Goal: Task Accomplishment & Management: Manage account settings

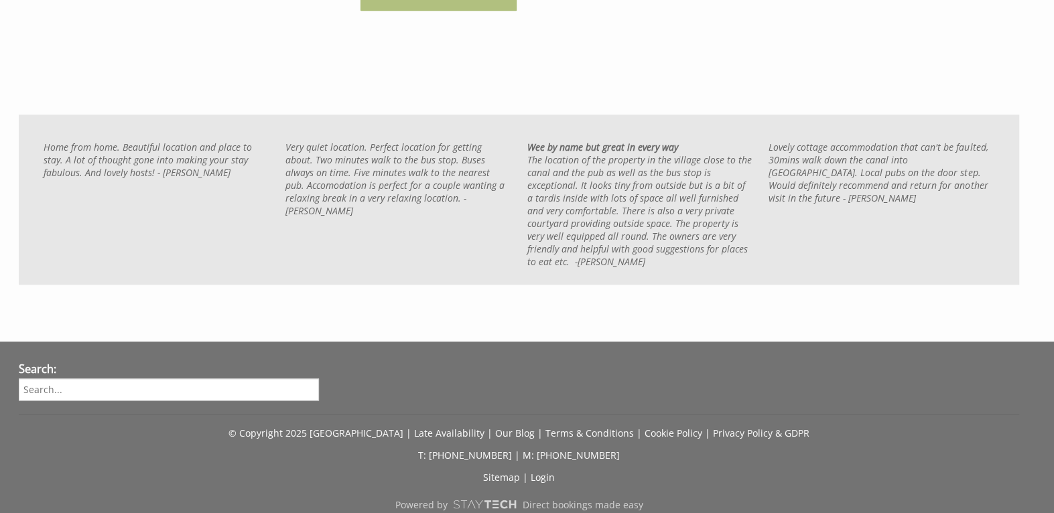
scroll to position [1005, 0]
click at [504, 427] on link "Our Blog" at bounding box center [515, 433] width 40 height 13
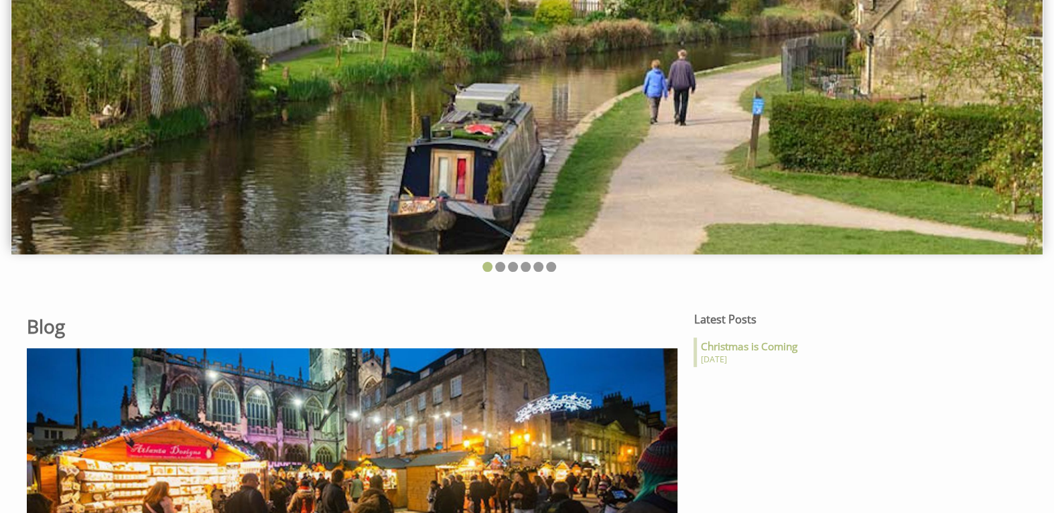
scroll to position [67, 0]
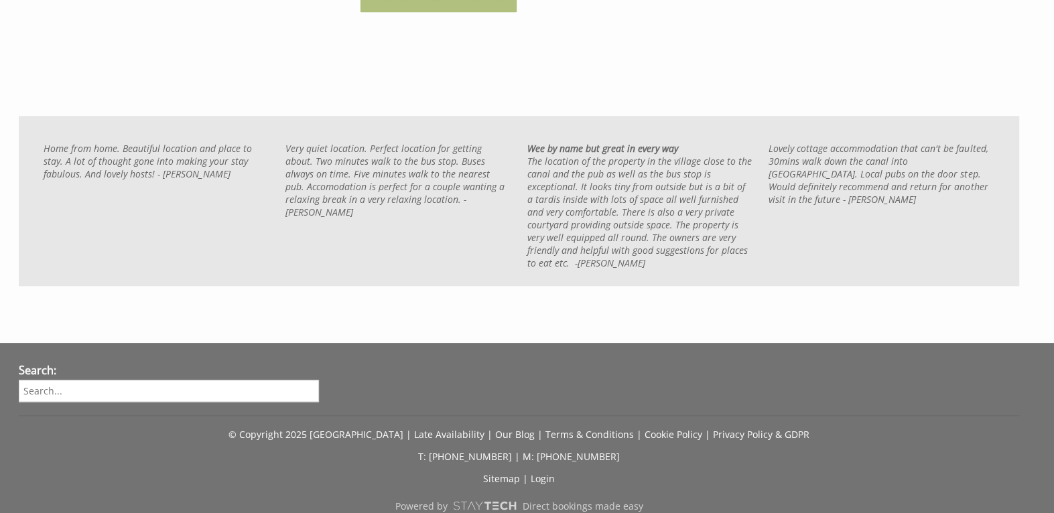
scroll to position [1005, 0]
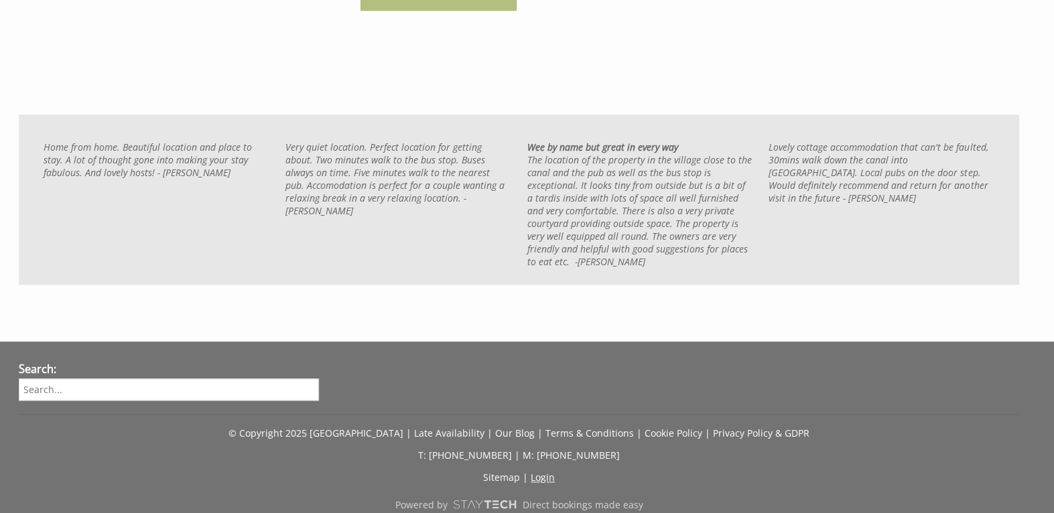
click at [539, 471] on link "Login" at bounding box center [543, 477] width 24 height 13
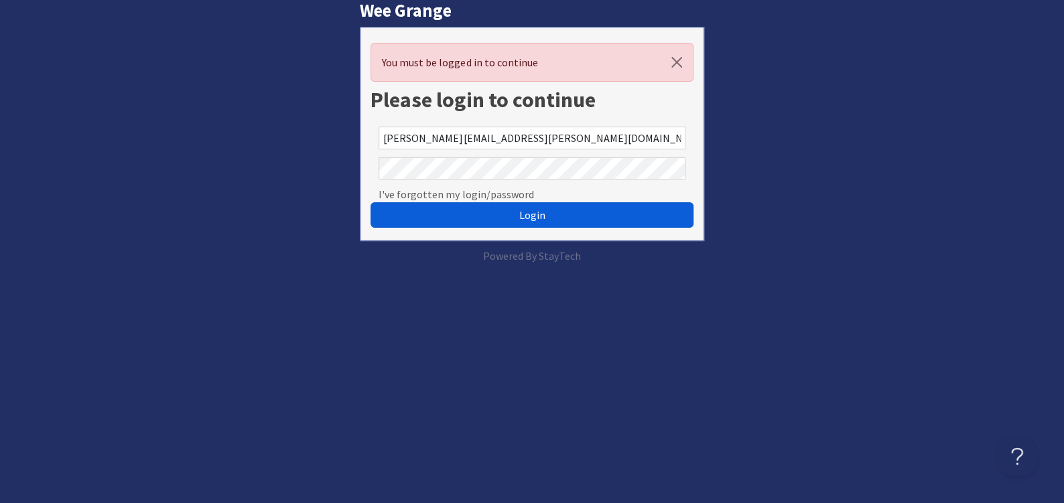
click at [512, 217] on button "Login" at bounding box center [531, 214] width 322 height 25
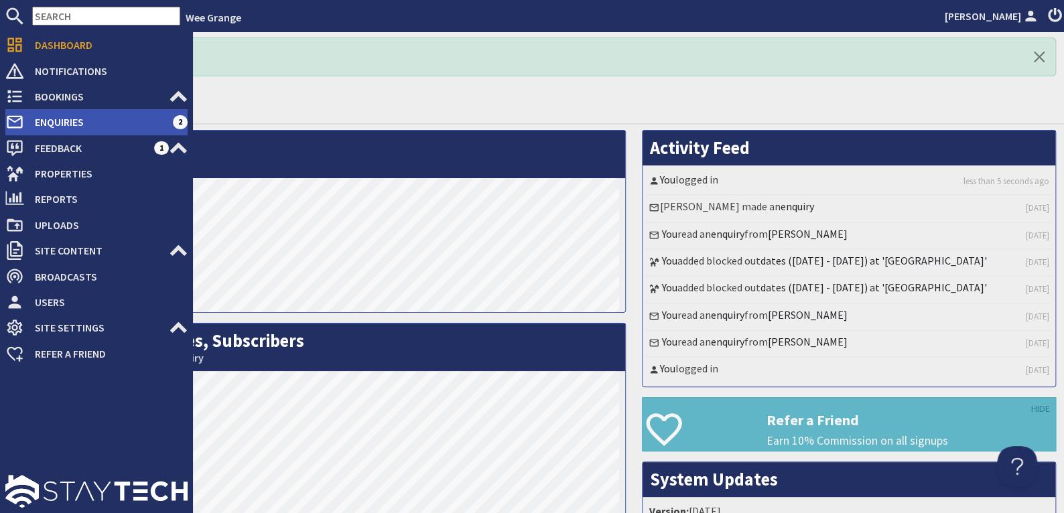
click at [70, 119] on span "Enquiries" at bounding box center [98, 121] width 149 height 21
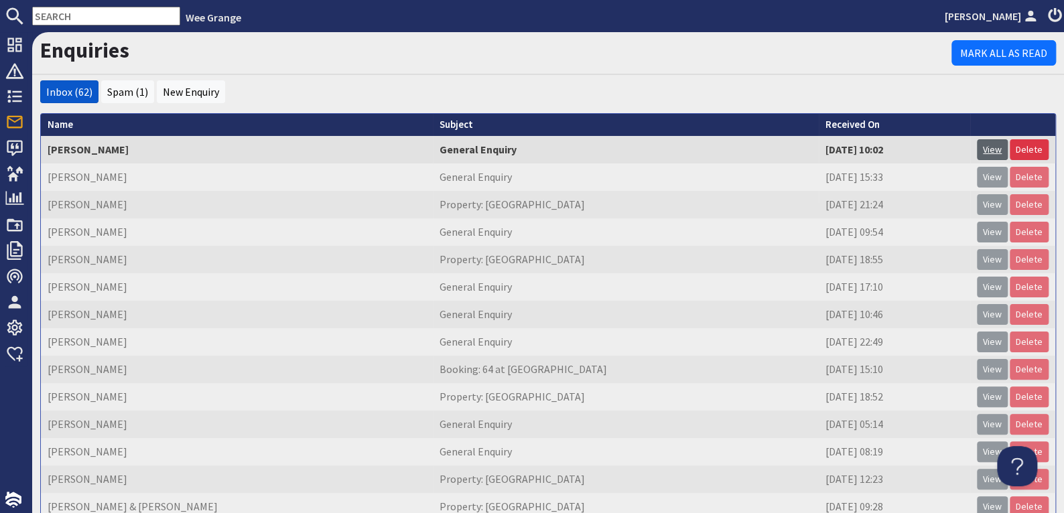
click at [985, 152] on link "View" at bounding box center [992, 149] width 31 height 21
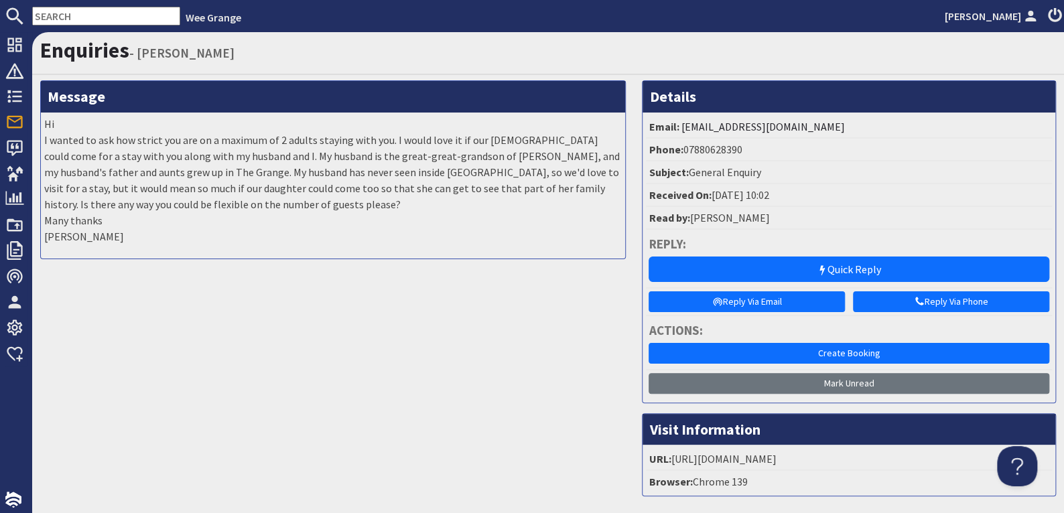
drag, startPoint x: 44, startPoint y: 123, endPoint x: 154, endPoint y: 241, distance: 161.6
click at [154, 241] on p "Hi I wanted to ask how strict you are on a maximum of 2 adults staying with you…" at bounding box center [333, 180] width 578 height 129
copy p "Hi I wanted to ask how strict you are on a maximum of 2 adults staying with you…"
click at [714, 125] on link "vfharbutt@gmail.com" at bounding box center [762, 126] width 163 height 13
click at [433, 241] on p "Hi I wanted to ask how strict you are on a maximum of 2 adults staying with you…" at bounding box center [333, 180] width 578 height 129
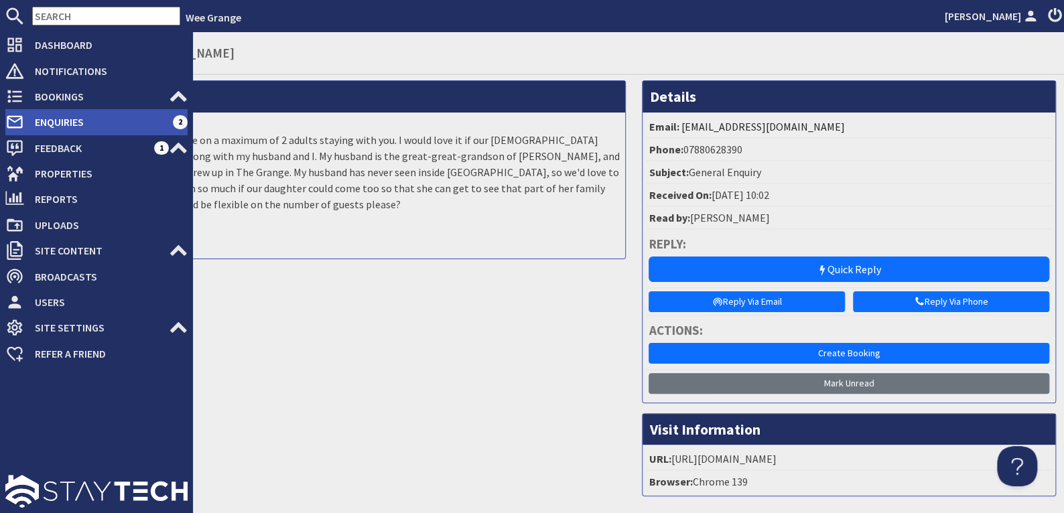
click at [39, 121] on span "Enquiries" at bounding box center [98, 121] width 149 height 21
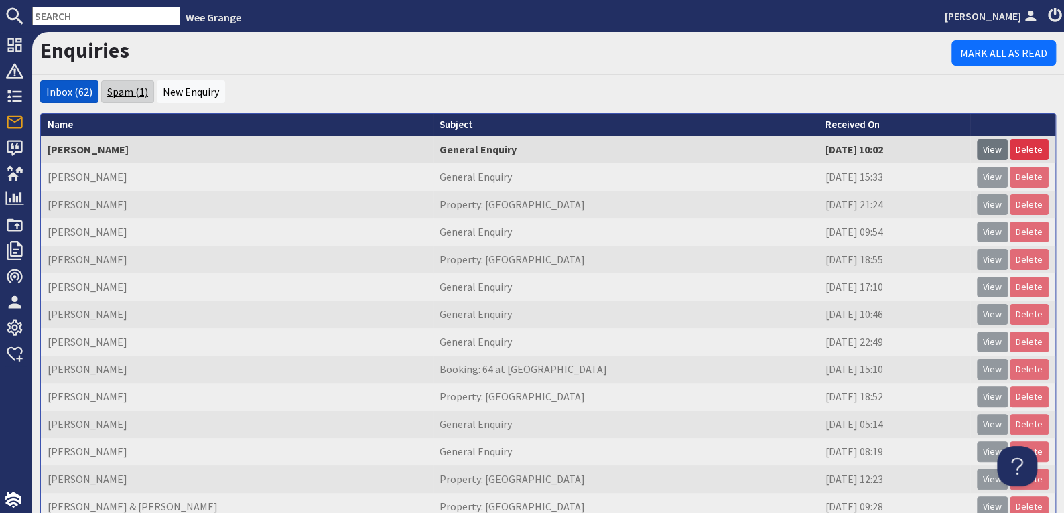
click at [121, 93] on link "Spam (1)" at bounding box center [127, 91] width 41 height 13
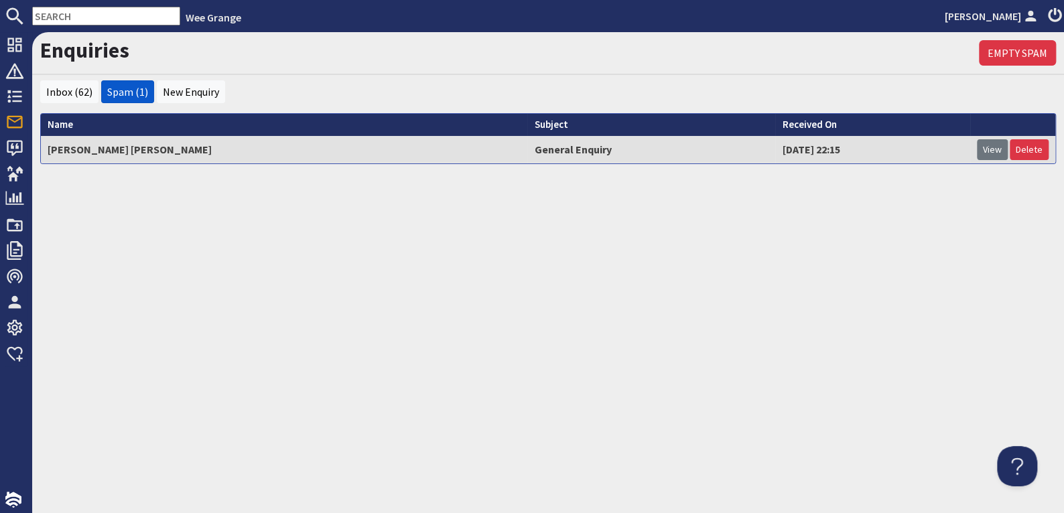
click at [527, 152] on td "General Enquiry" at bounding box center [651, 149] width 248 height 27
click at [1001, 143] on link "View" at bounding box center [992, 149] width 31 height 21
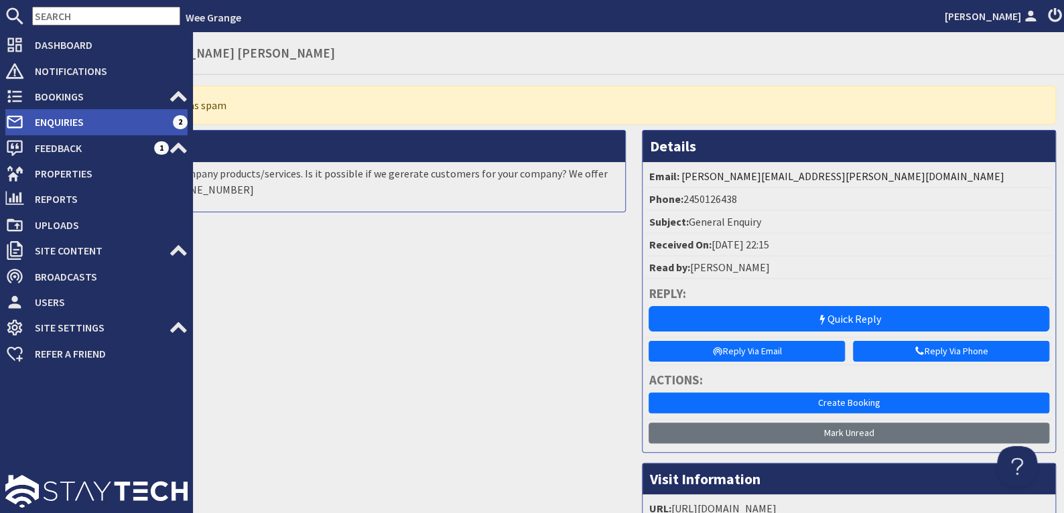
click at [54, 120] on span "Enquiries" at bounding box center [98, 121] width 149 height 21
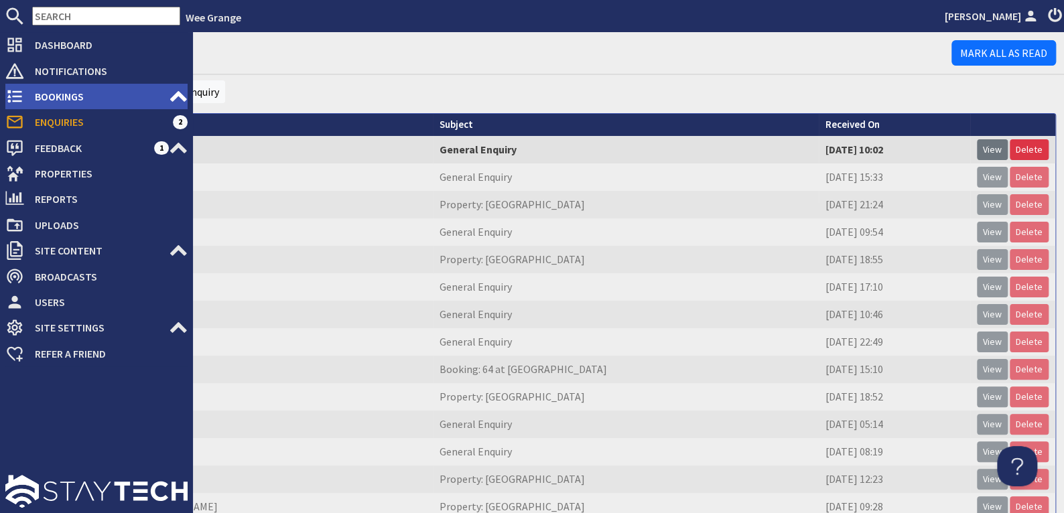
click at [64, 96] on span "Bookings" at bounding box center [96, 96] width 145 height 21
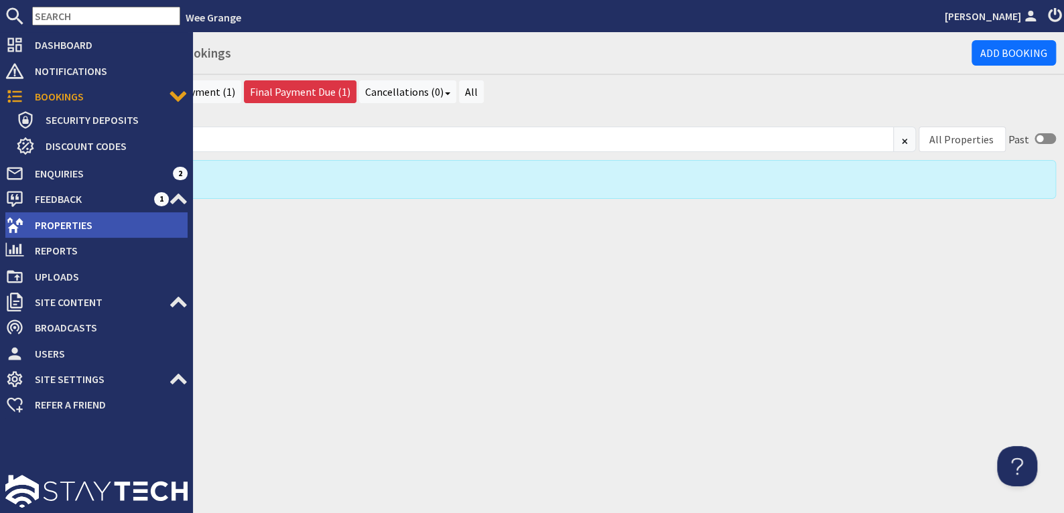
click at [64, 221] on span "Properties" at bounding box center [105, 224] width 163 height 21
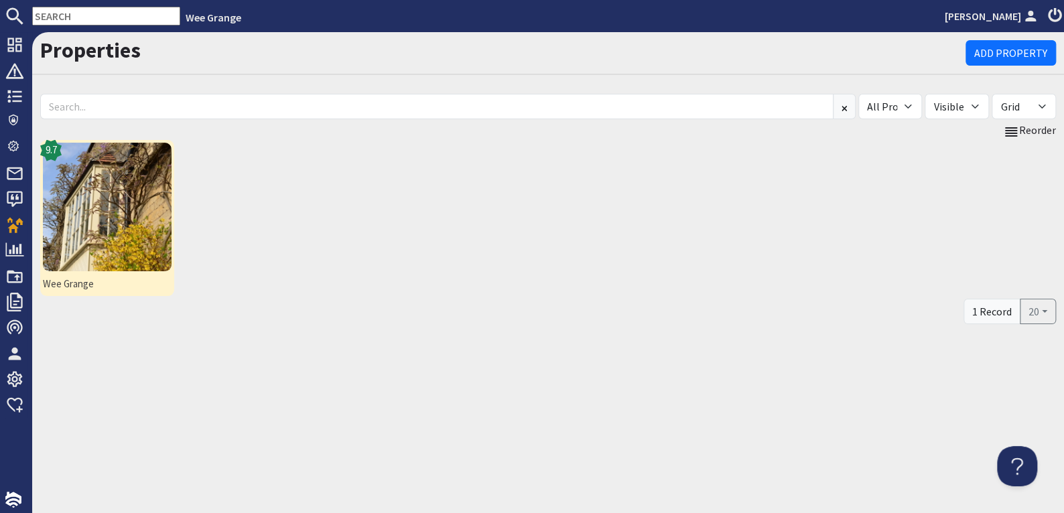
click at [74, 212] on img at bounding box center [107, 207] width 129 height 129
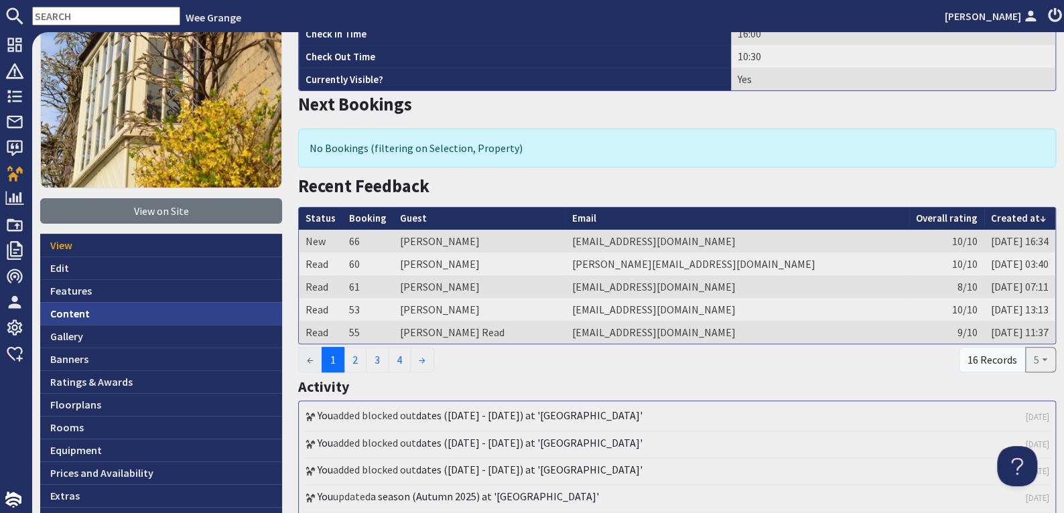
scroll to position [201, 0]
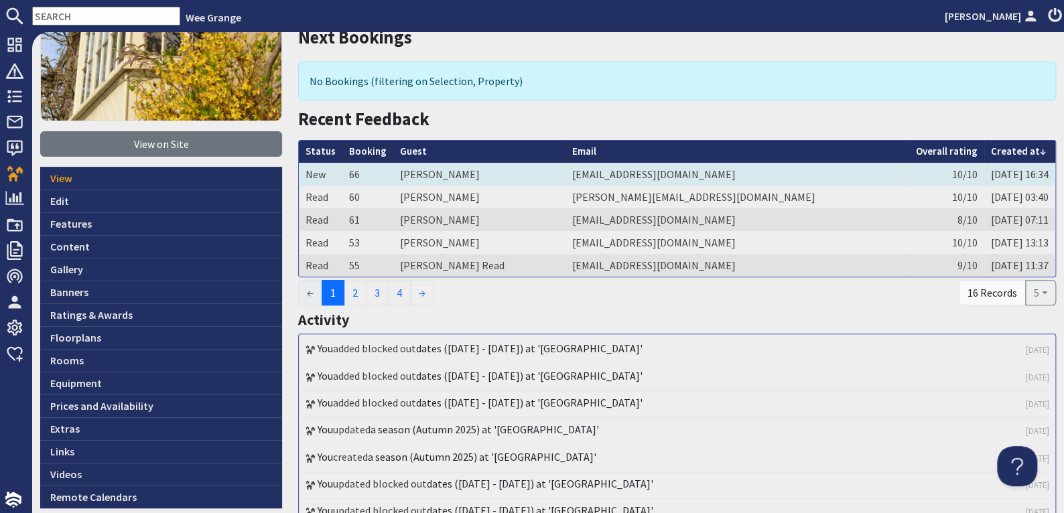
click at [442, 167] on td "Ms Emily Crane" at bounding box center [479, 174] width 172 height 23
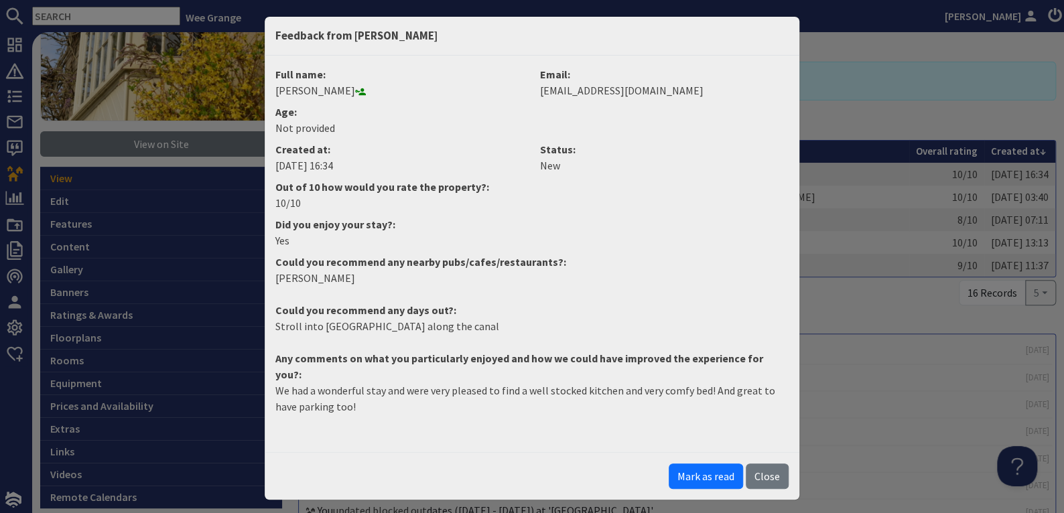
click at [1024, 271] on div "Feedback from Ms Emily Crane Full name: Ms Emily Crane Email: emilyhcrane@hotma…" at bounding box center [532, 256] width 1064 height 513
click at [754, 464] on button "Close" at bounding box center [767, 476] width 43 height 25
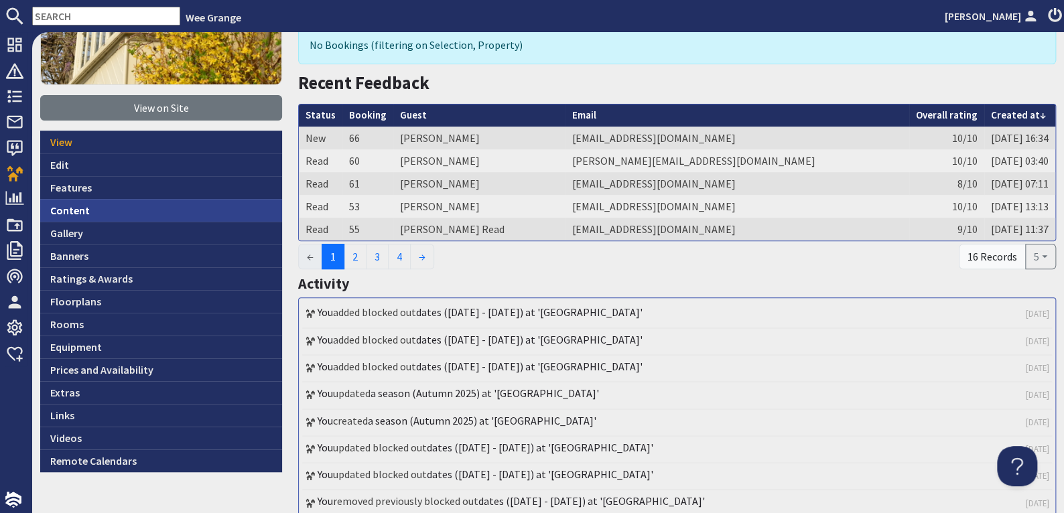
scroll to position [236, 0]
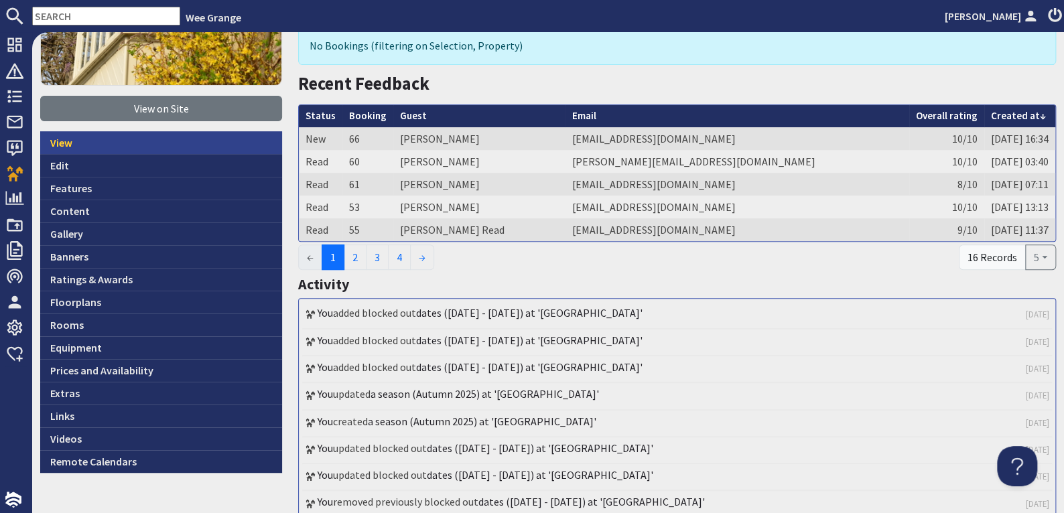
click at [58, 138] on link "View" at bounding box center [161, 142] width 242 height 23
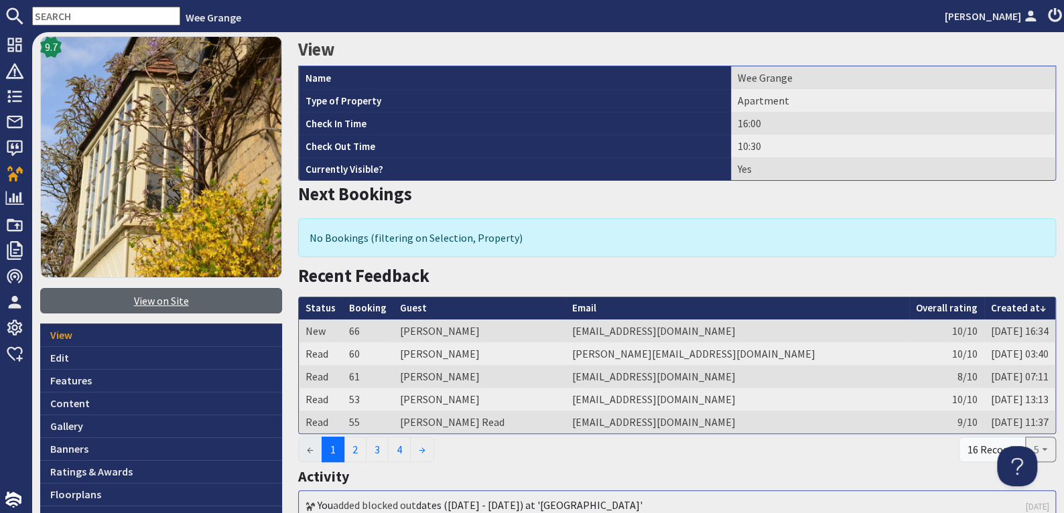
scroll to position [67, 0]
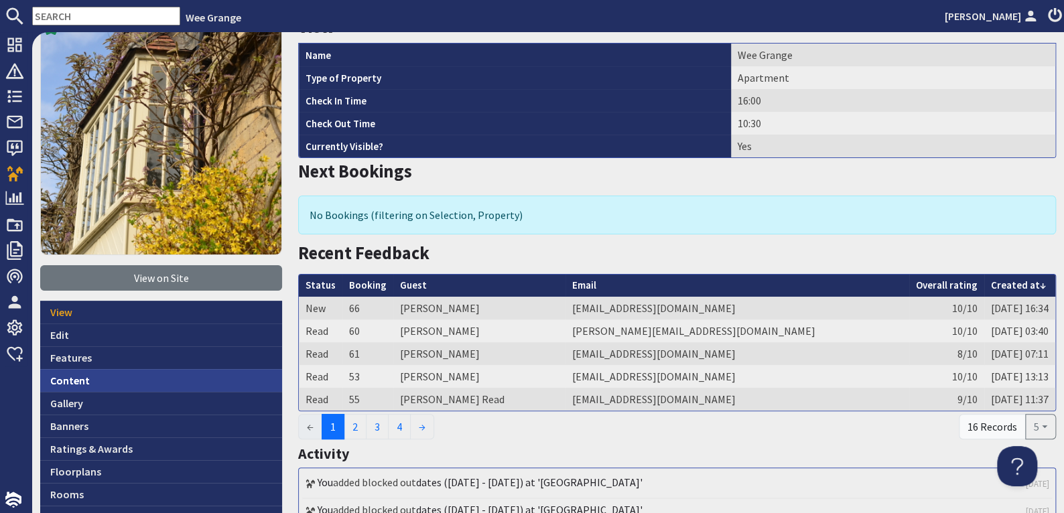
click at [71, 376] on link "Content" at bounding box center [161, 380] width 242 height 23
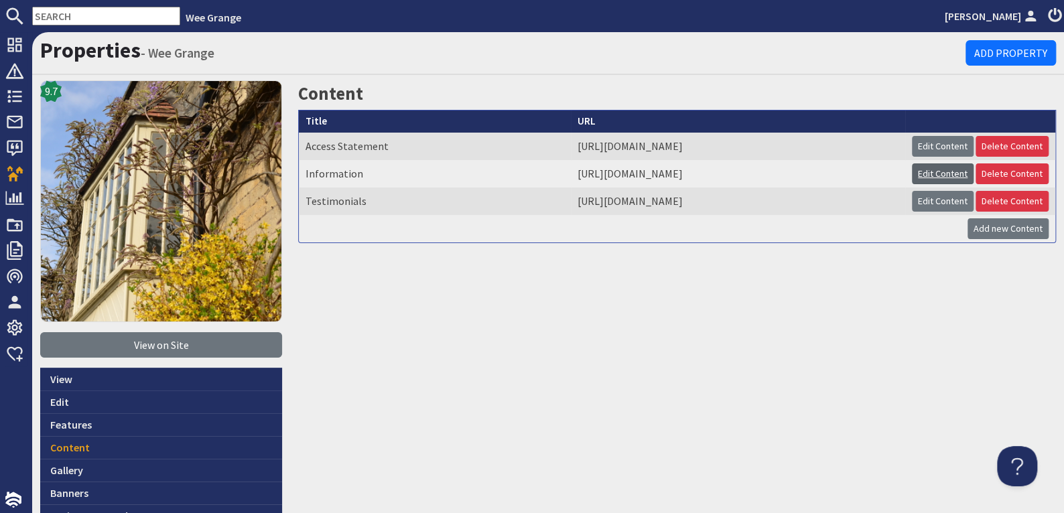
click at [935, 174] on link "Edit Content" at bounding box center [943, 173] width 62 height 21
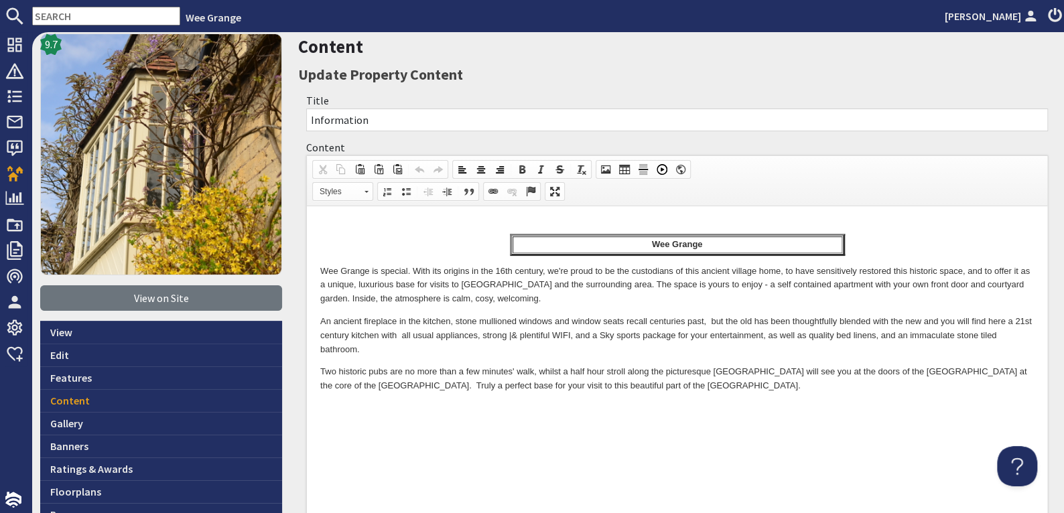
scroll to position [67, 0]
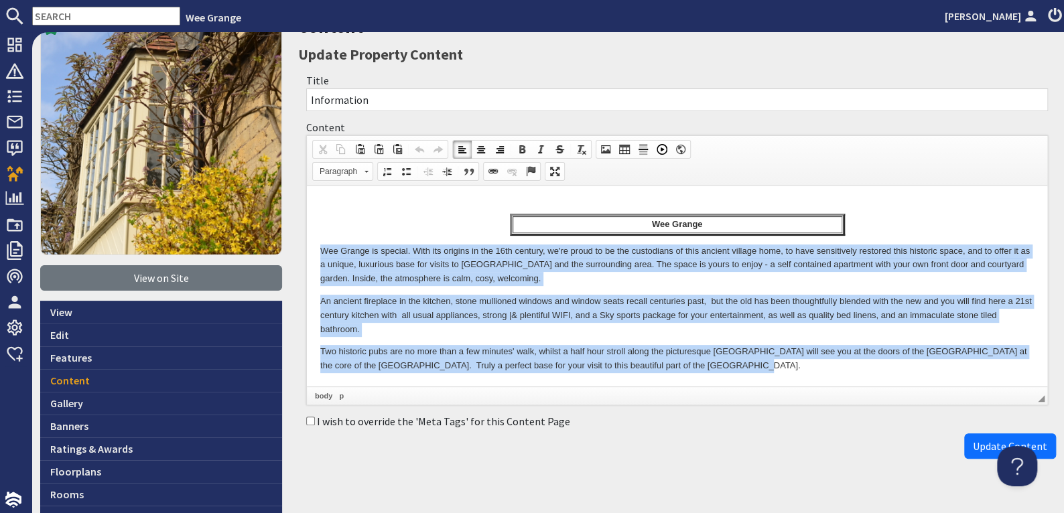
drag, startPoint x: 315, startPoint y: 245, endPoint x: 742, endPoint y: 361, distance: 443.0
click at [742, 361] on html "Wee Grange Wee Grange is special. With its origins in the 16th century, we're p…" at bounding box center [677, 286] width 740 height 200
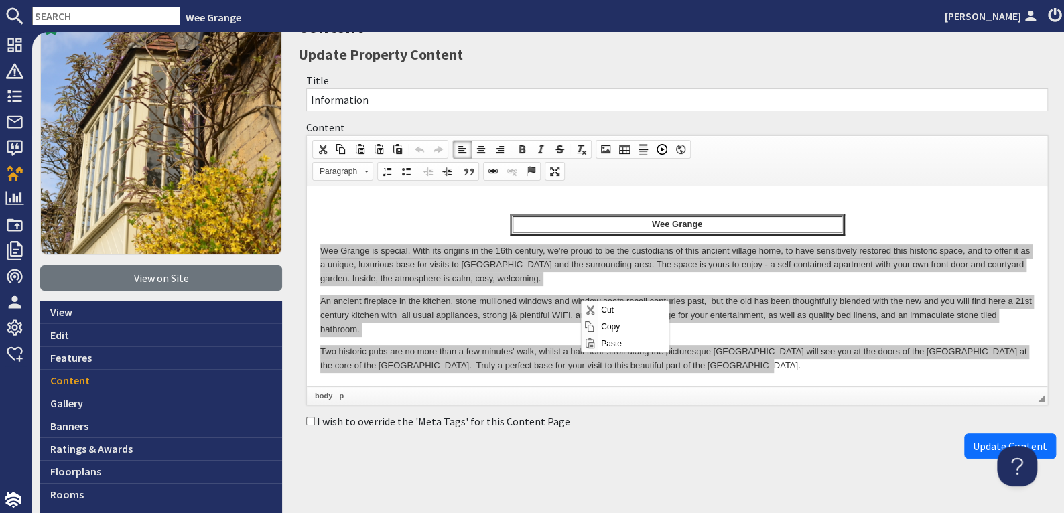
scroll to position [0, 0]
drag, startPoint x: 598, startPoint y: 326, endPoint x: 880, endPoint y: 494, distance: 328.4
click at [598, 326] on span "Copy" at bounding box center [633, 326] width 71 height 17
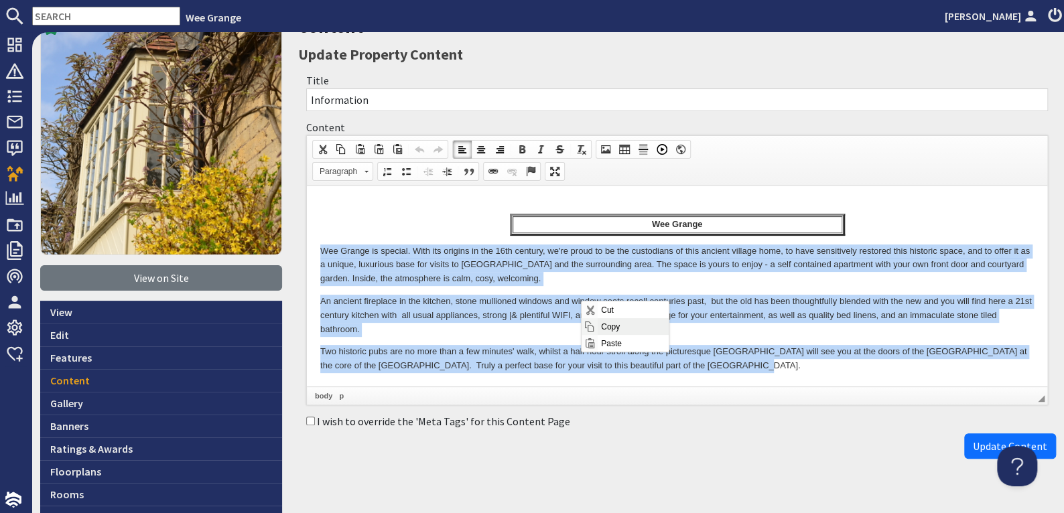
copy body "Wee Grange is special. With its origins in the 16th century, we're proud to be …"
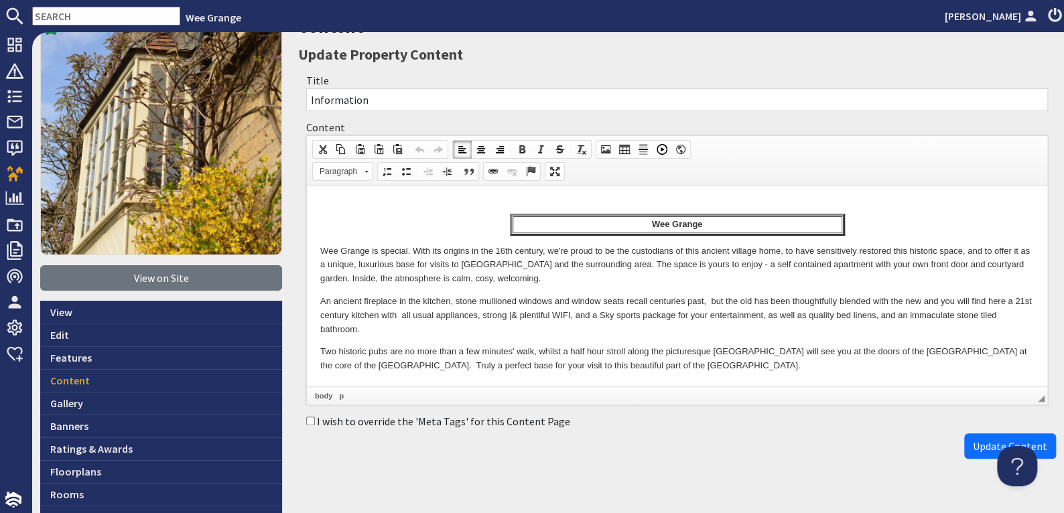
click at [953, 211] on body "Wee Grange Wee Grange is special. With its origins in the 16th century, we're p…" at bounding box center [677, 287] width 714 height 174
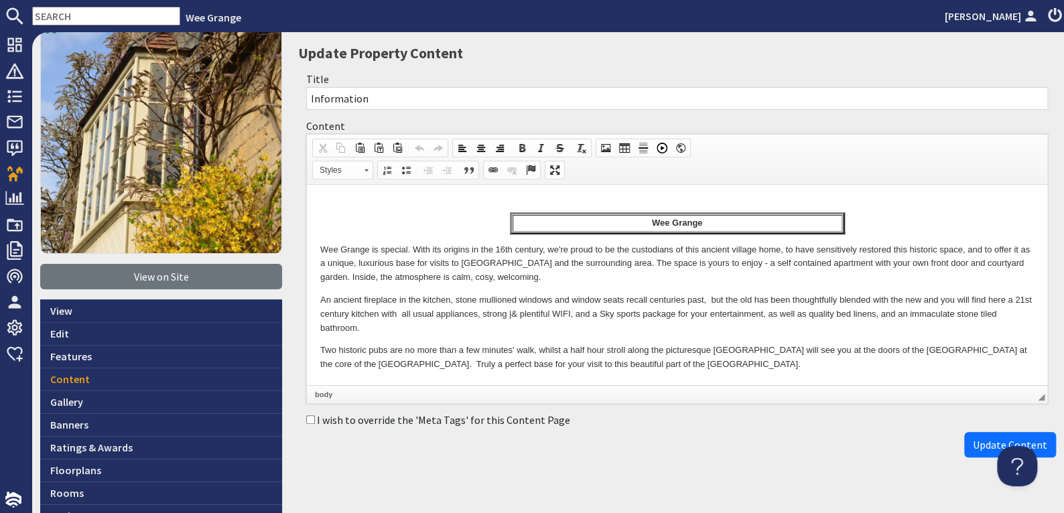
scroll to position [59, 0]
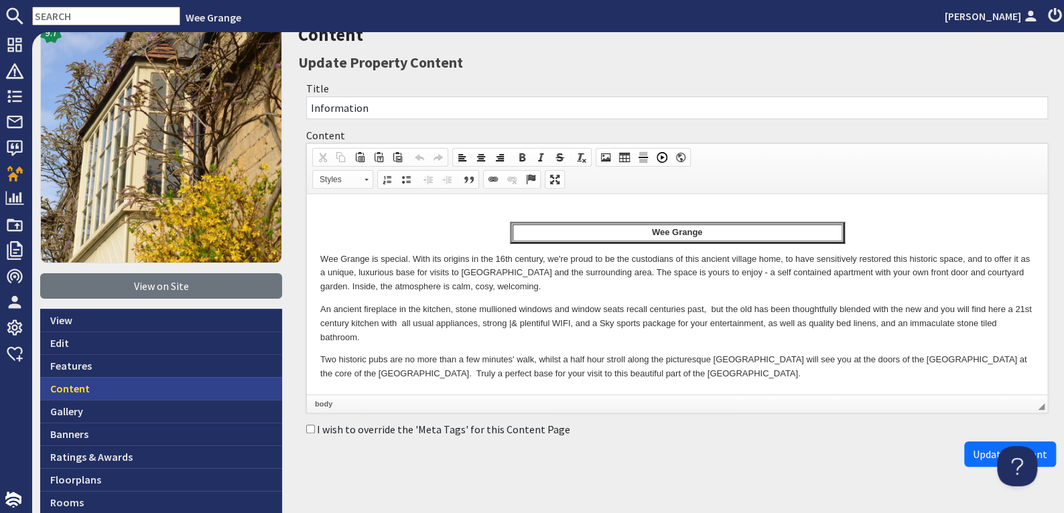
click at [70, 381] on link "Content" at bounding box center [161, 388] width 242 height 23
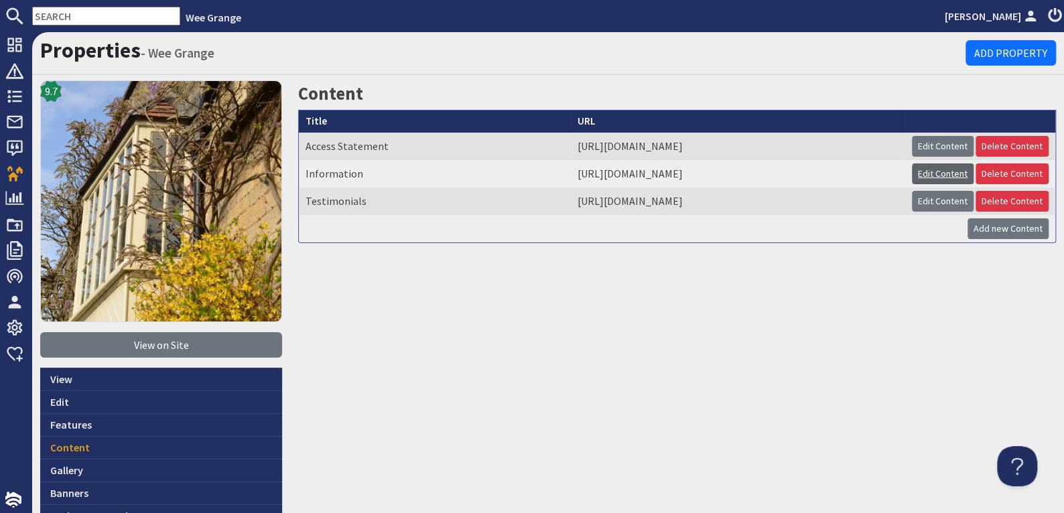
click at [934, 168] on link "Edit Content" at bounding box center [943, 173] width 62 height 21
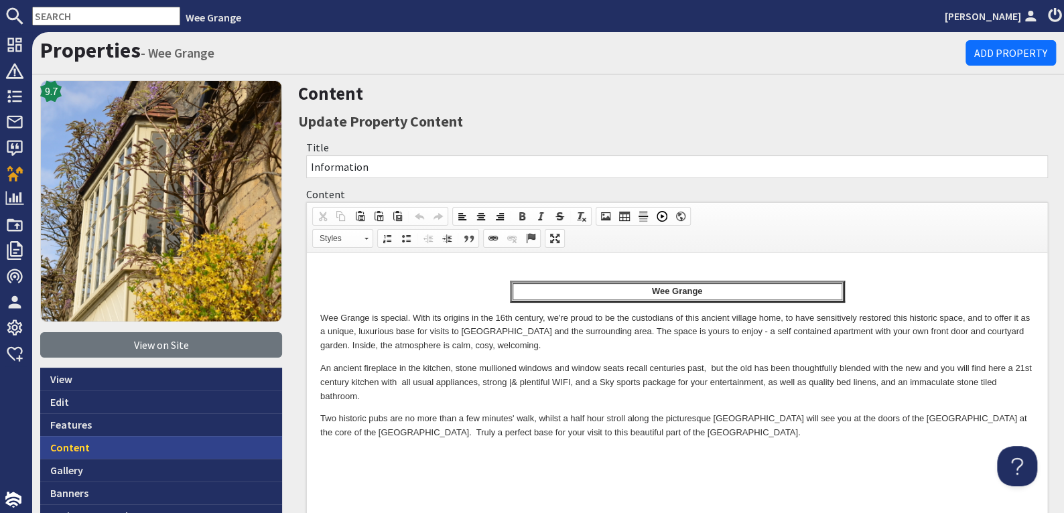
click at [76, 442] on link "Content" at bounding box center [161, 447] width 242 height 23
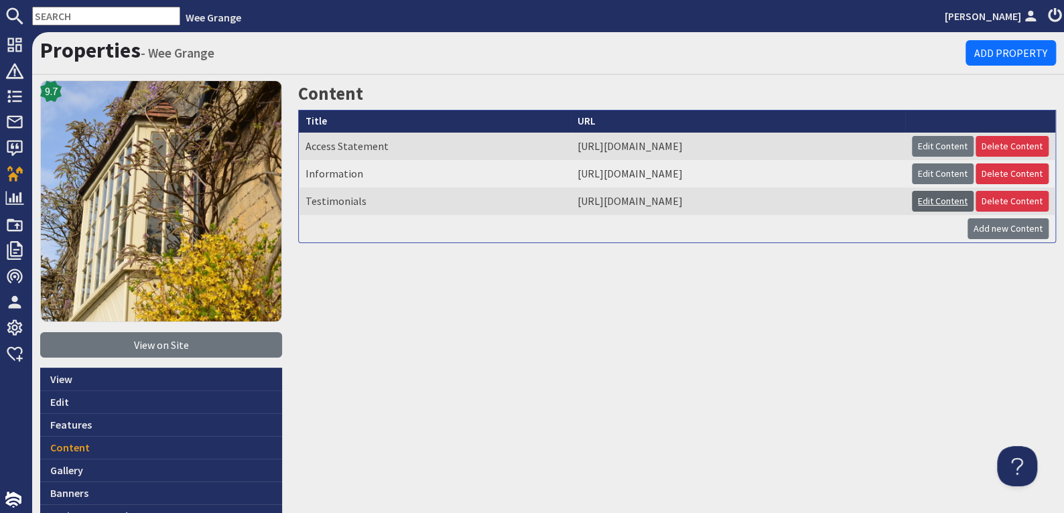
click at [924, 200] on link "Edit Content" at bounding box center [943, 201] width 62 height 21
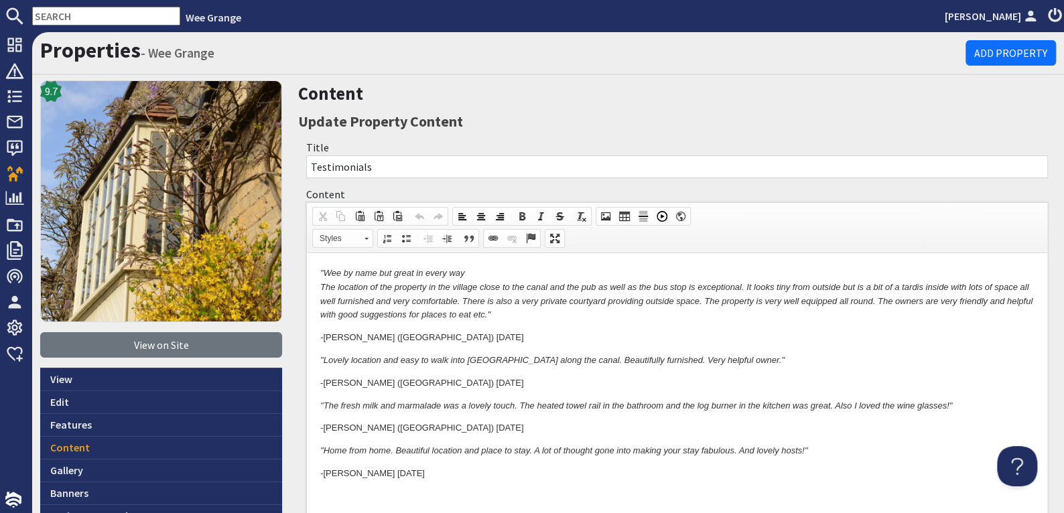
click at [763, 97] on h2 "Content" at bounding box center [677, 93] width 758 height 27
click at [77, 443] on link "Content" at bounding box center [161, 447] width 242 height 23
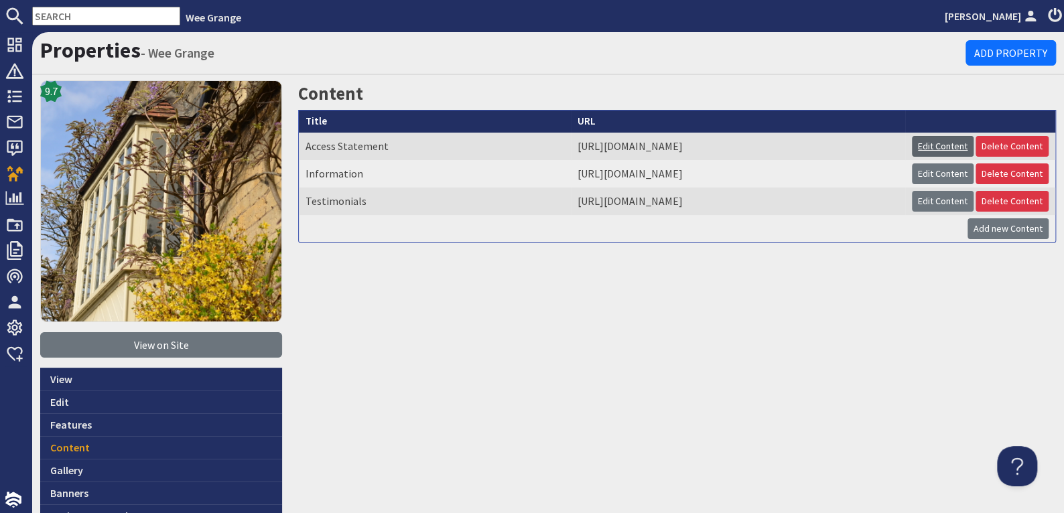
click at [919, 142] on link "Edit Content" at bounding box center [943, 146] width 62 height 21
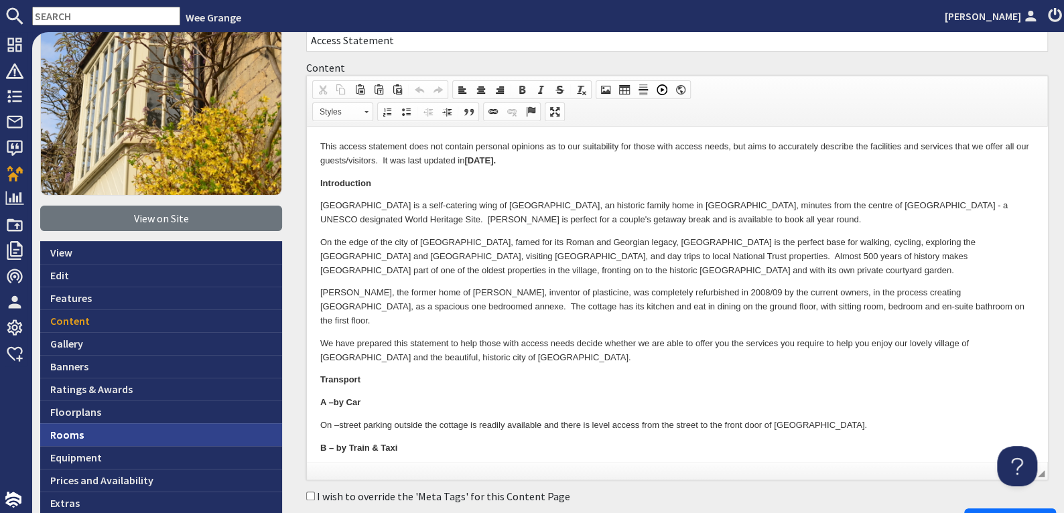
scroll to position [134, 0]
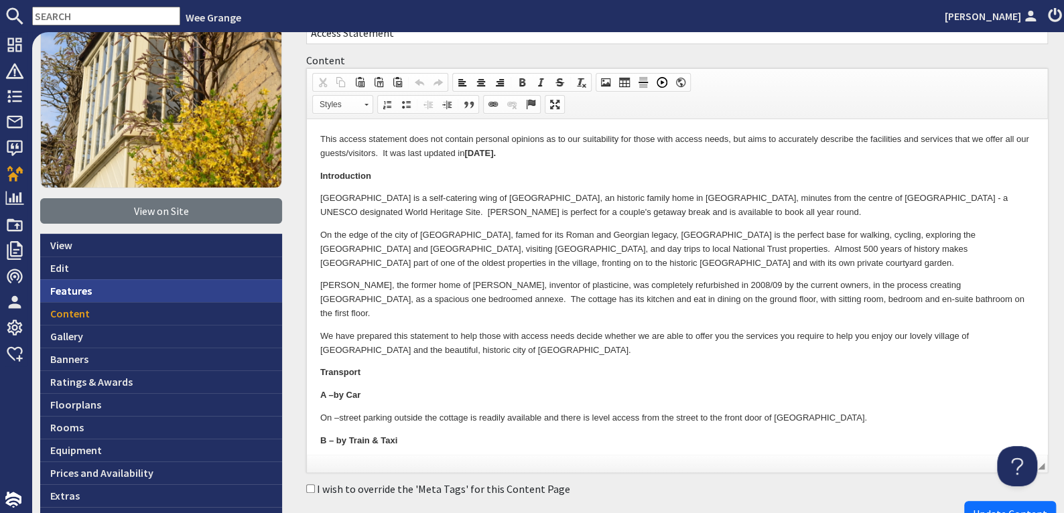
click at [78, 287] on link "Features" at bounding box center [161, 290] width 242 height 23
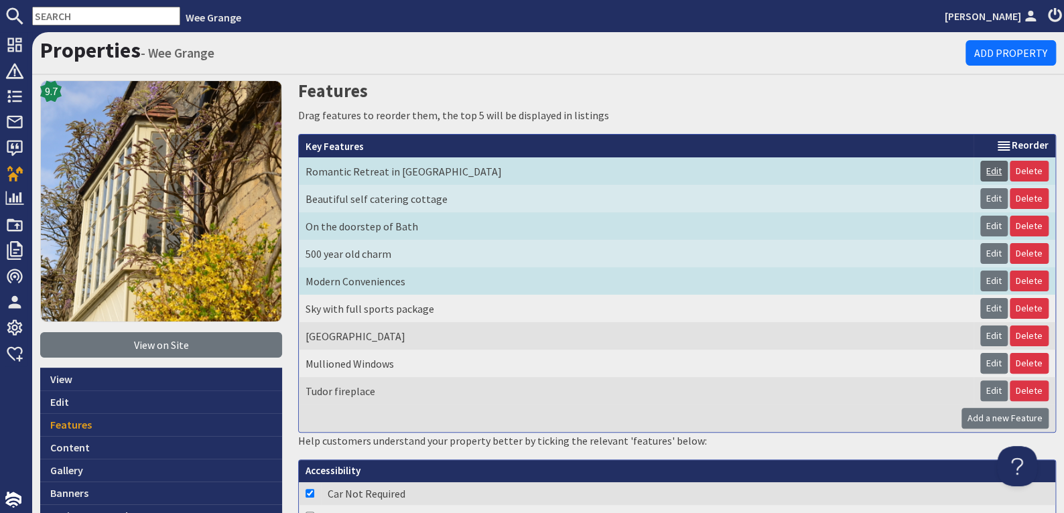
click at [986, 167] on link "Edit" at bounding box center [993, 171] width 27 height 21
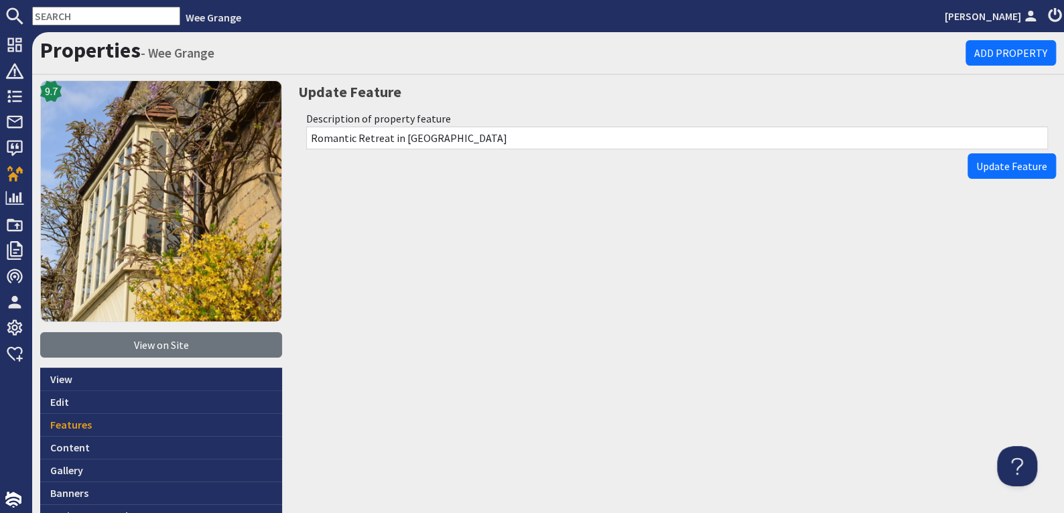
click at [310, 53] on h1 "Properties - Wee Grange" at bounding box center [502, 50] width 925 height 25
click at [61, 417] on link "Features" at bounding box center [161, 424] width 242 height 23
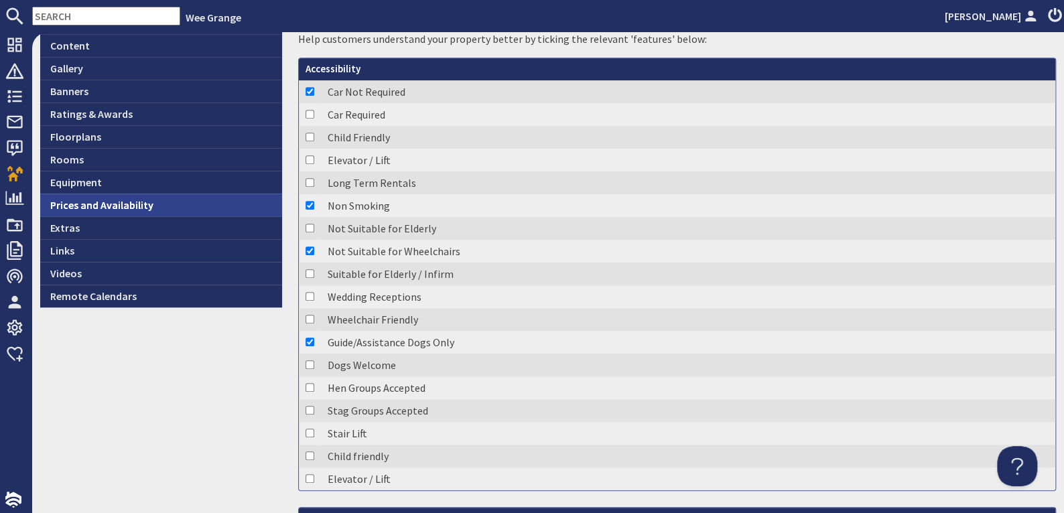
scroll to position [268, 0]
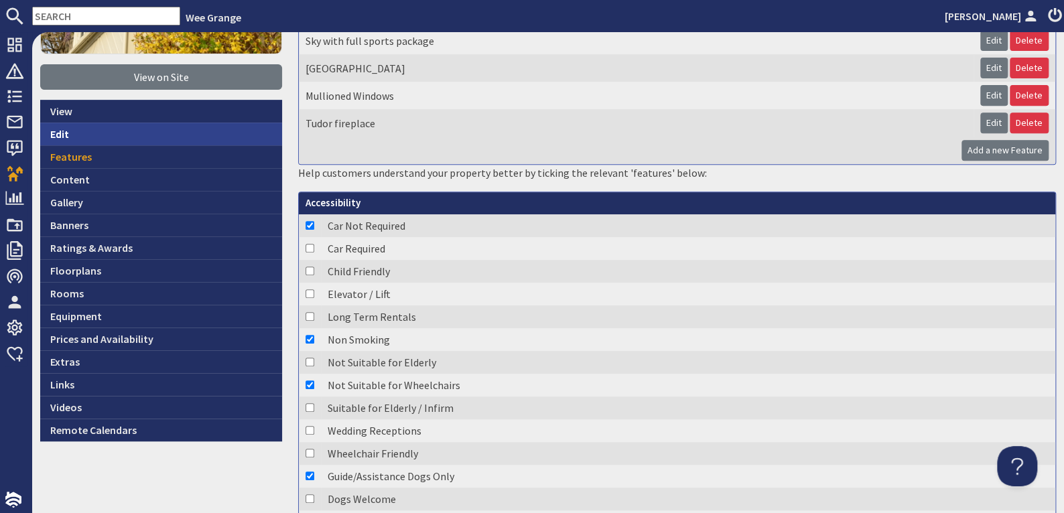
click at [63, 130] on link "Edit" at bounding box center [161, 134] width 242 height 23
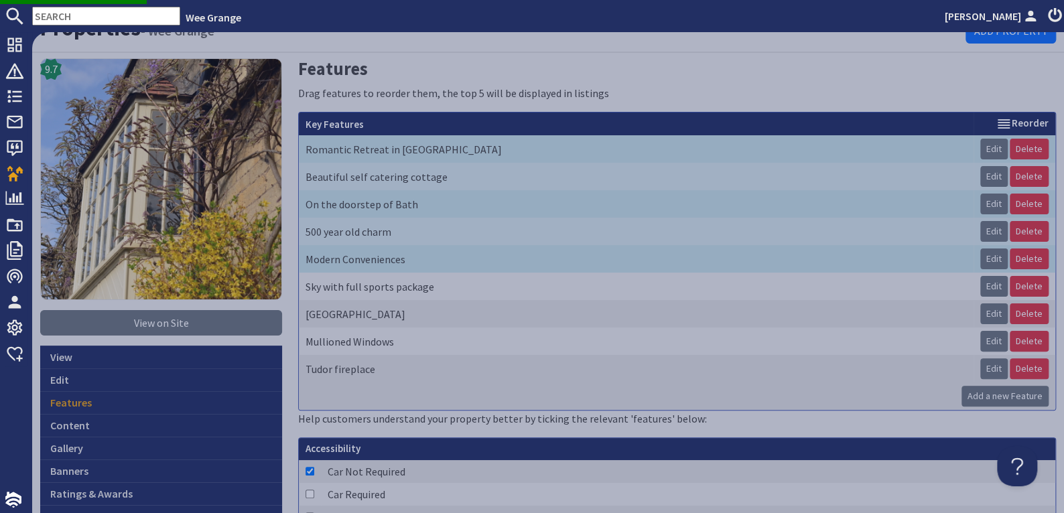
scroll to position [0, 0]
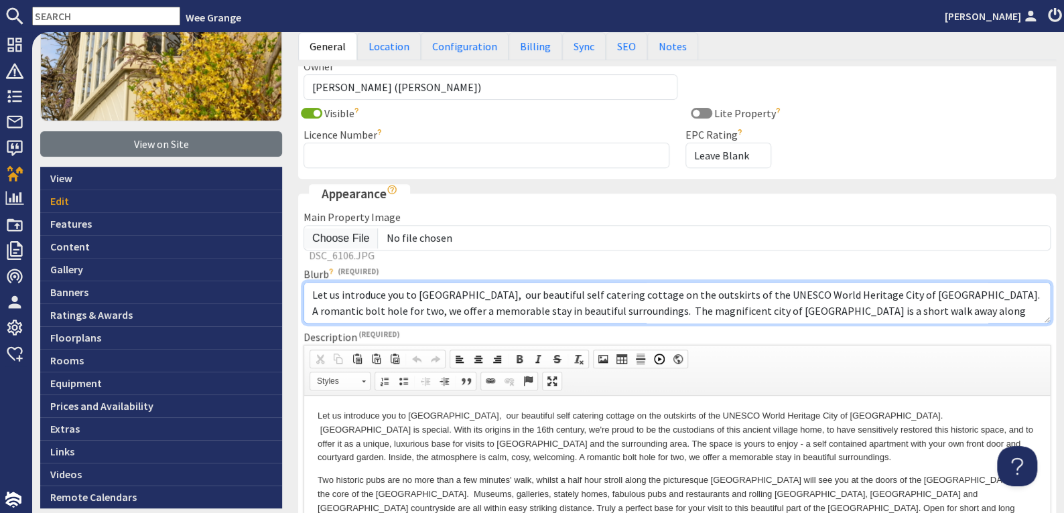
drag, startPoint x: 312, startPoint y: 289, endPoint x: 990, endPoint y: 304, distance: 678.8
click at [990, 304] on textarea "Let us introduce you to Wee Grange, our beautiful self catering cottage on the …" at bounding box center [676, 303] width 747 height 42
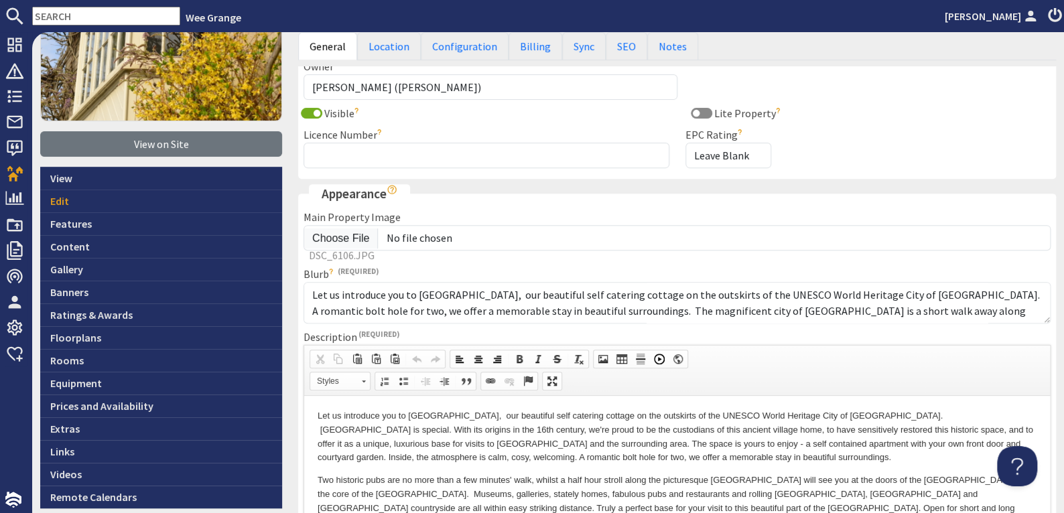
click at [742, 370] on span "Editor toolbars Document Cut Copy Paste Paste as plain text Paste from Word Und…" at bounding box center [677, 371] width 746 height 50
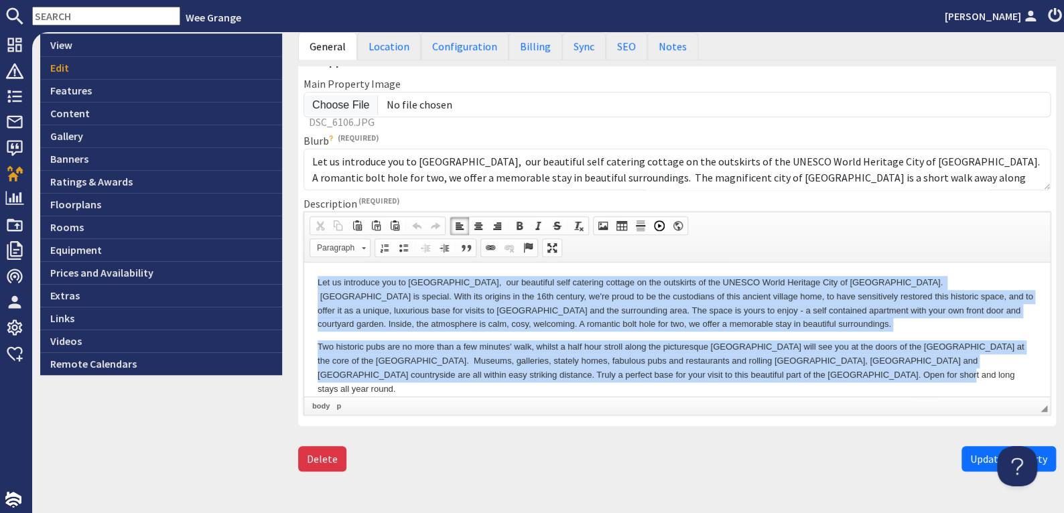
drag, startPoint x: 315, startPoint y: 281, endPoint x: 666, endPoint y: 347, distance: 357.3
click at [852, 374] on html "Let us introduce you to Wee Grange, our beautiful self catering cottage on the …" at bounding box center [677, 335] width 746 height 147
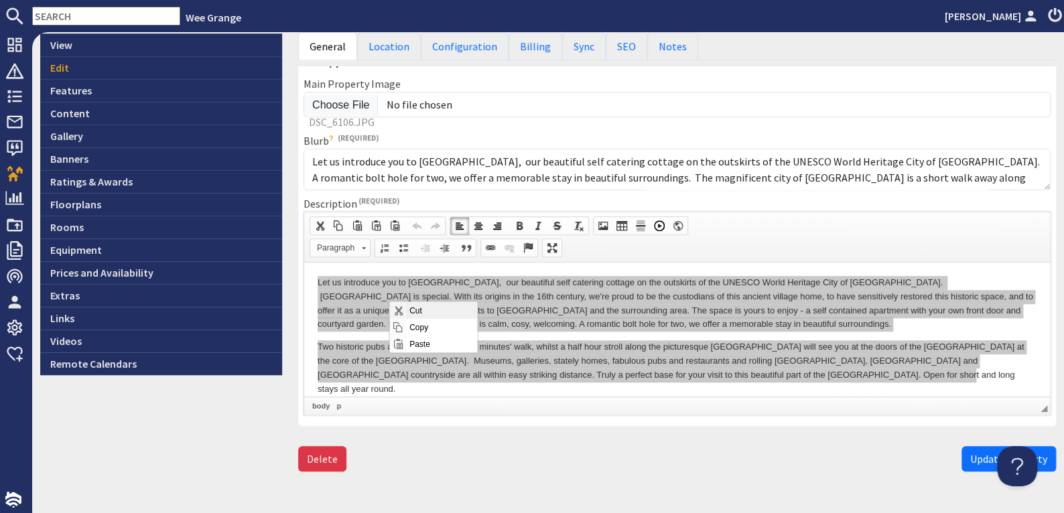
scroll to position [0, 0]
click at [413, 326] on span "Copy" at bounding box center [441, 327] width 71 height 17
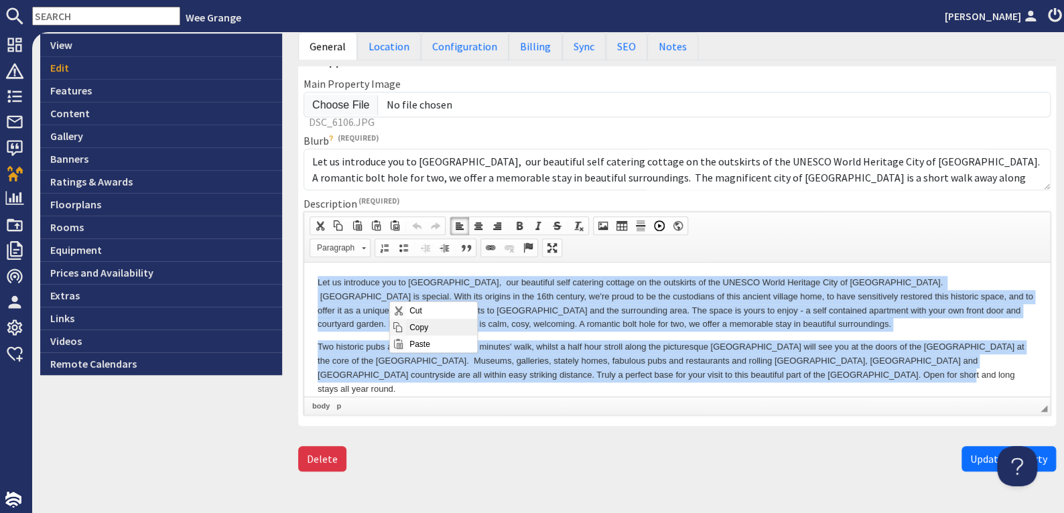
copy body "Let us introduce you to Wee Grange, our beautiful self catering cottage on the …"
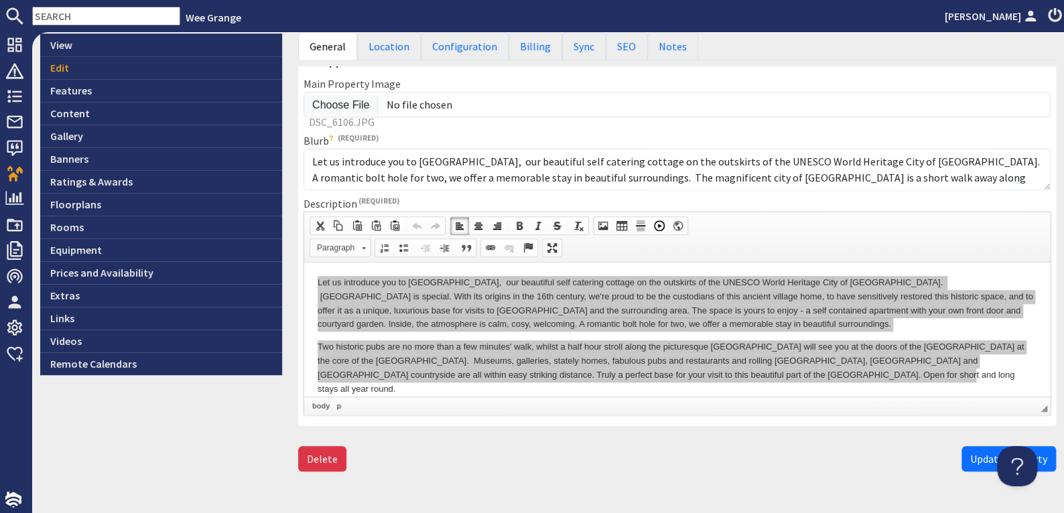
click at [887, 496] on div "Properties - Wee Grange Add Property 9.7 View on Site View Edit Features Conten…" at bounding box center [548, 272] width 1032 height 481
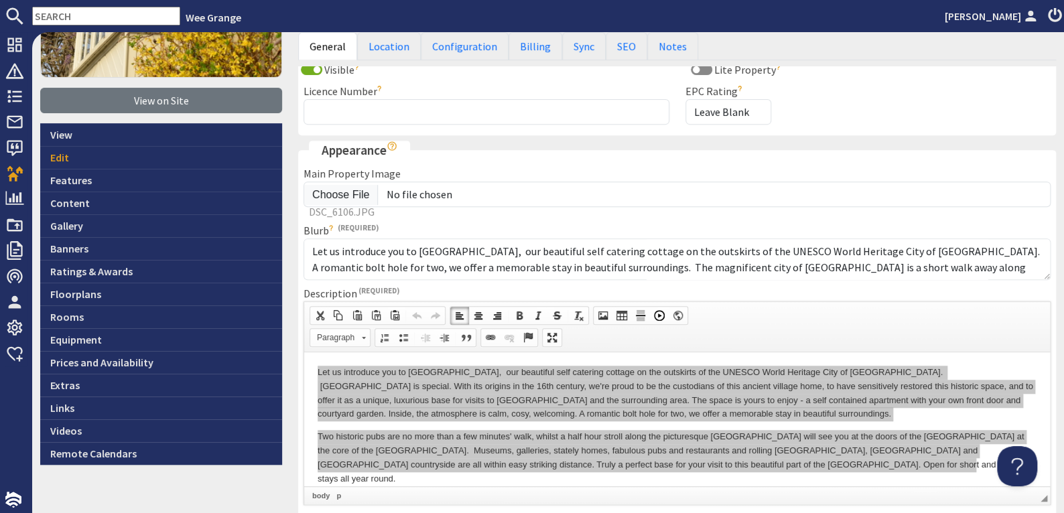
scroll to position [229, 0]
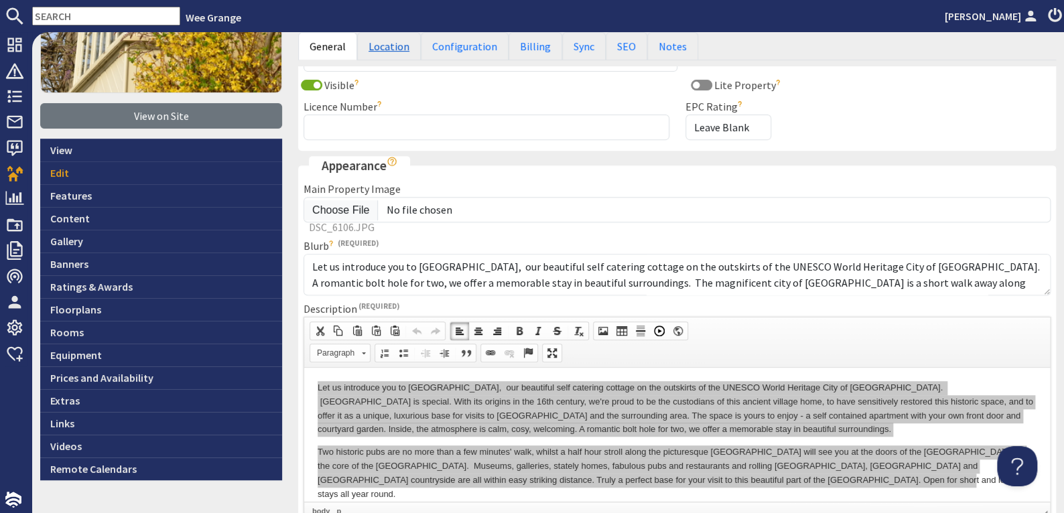
click at [388, 48] on link "Location" at bounding box center [389, 46] width 64 height 28
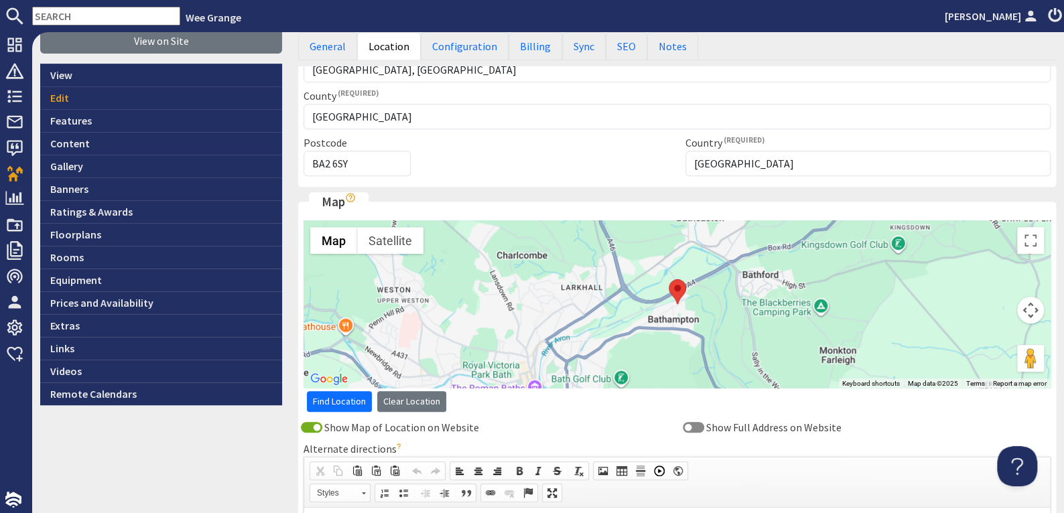
scroll to position [430, 0]
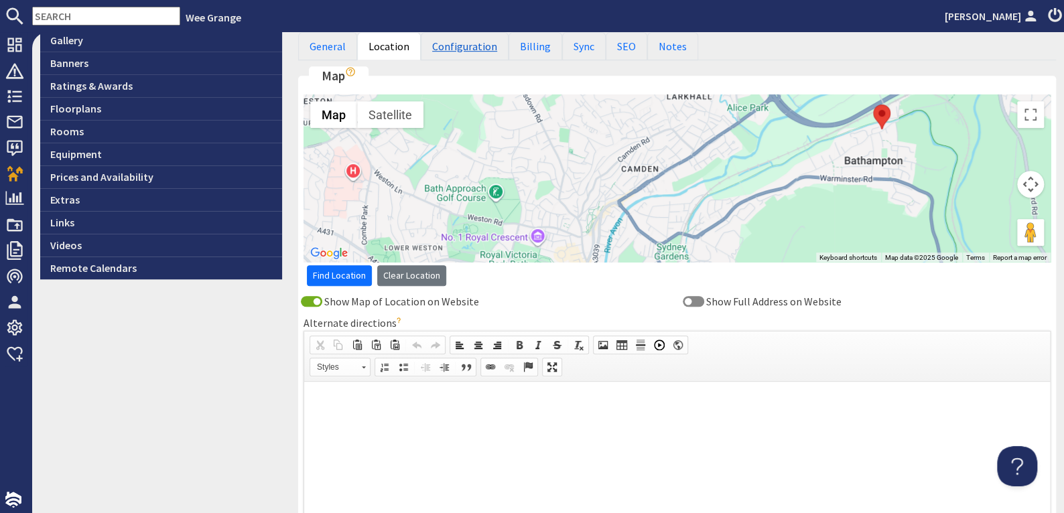
click at [462, 42] on link "Configuration" at bounding box center [465, 46] width 88 height 28
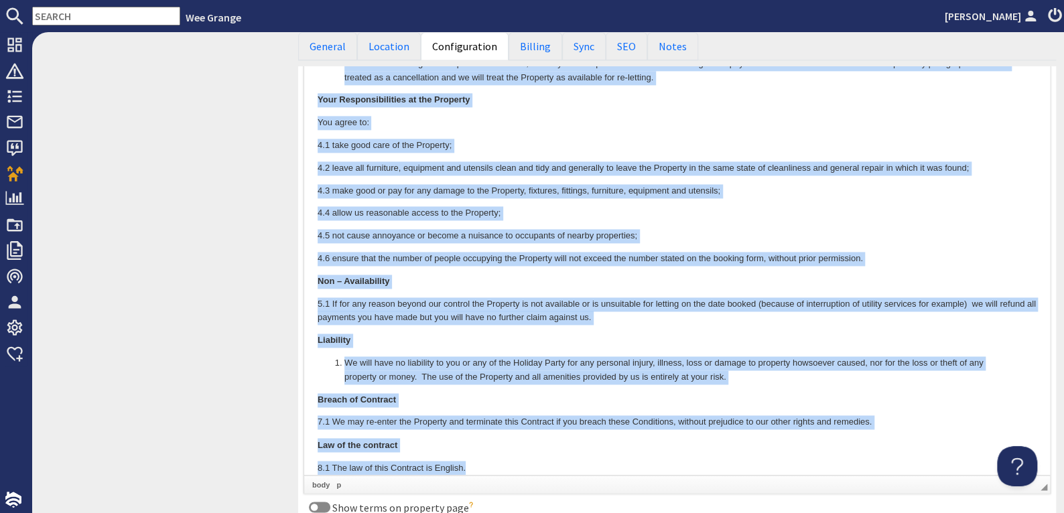
scroll to position [943, 0]
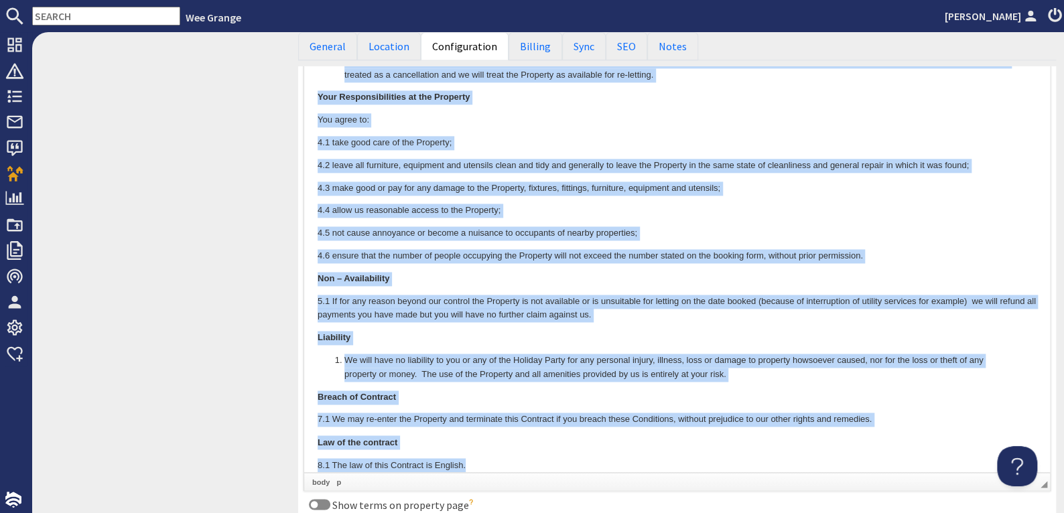
drag, startPoint x: 318, startPoint y: -233, endPoint x: 513, endPoint y: 451, distance: 711.1
click at [513, 451] on body "In booking a holiday at Wee Grange, High Street Bathampton, Bath BA2 6SY, (the …" at bounding box center [677, 116] width 719 height 711
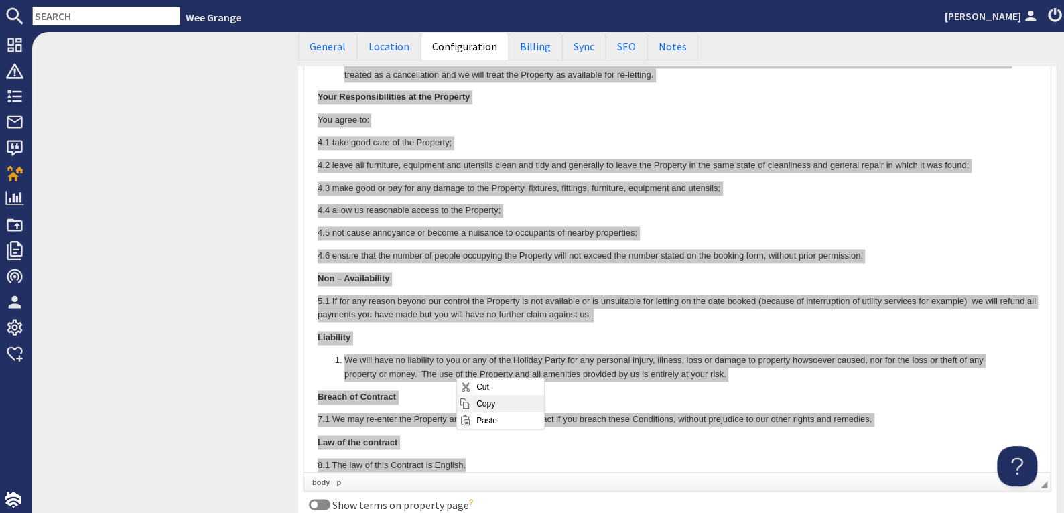
click at [482, 403] on span "Copy" at bounding box center [508, 403] width 71 height 17
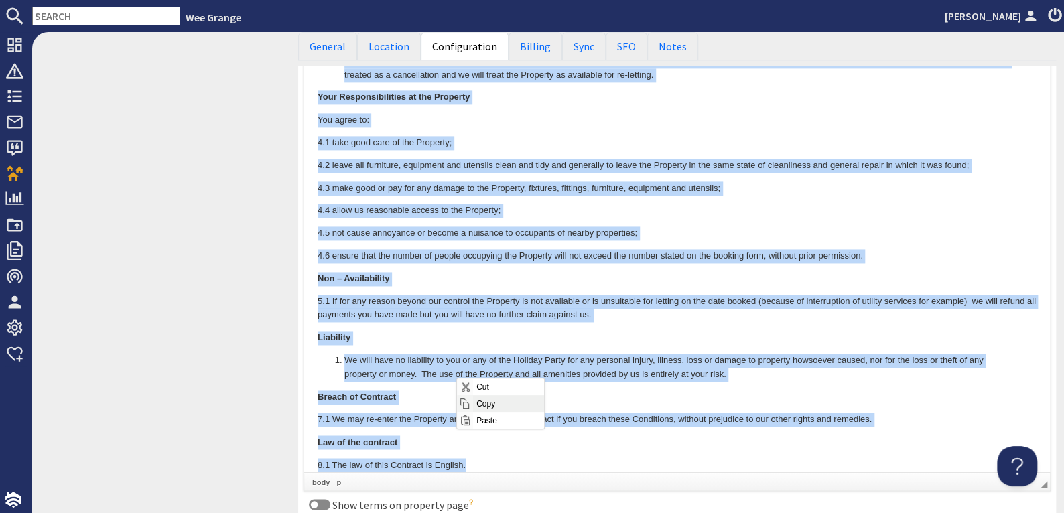
copy body "In booking a holiday at Wee Grange, High Street Bathampton, Bath BA2 6SY, (the …"
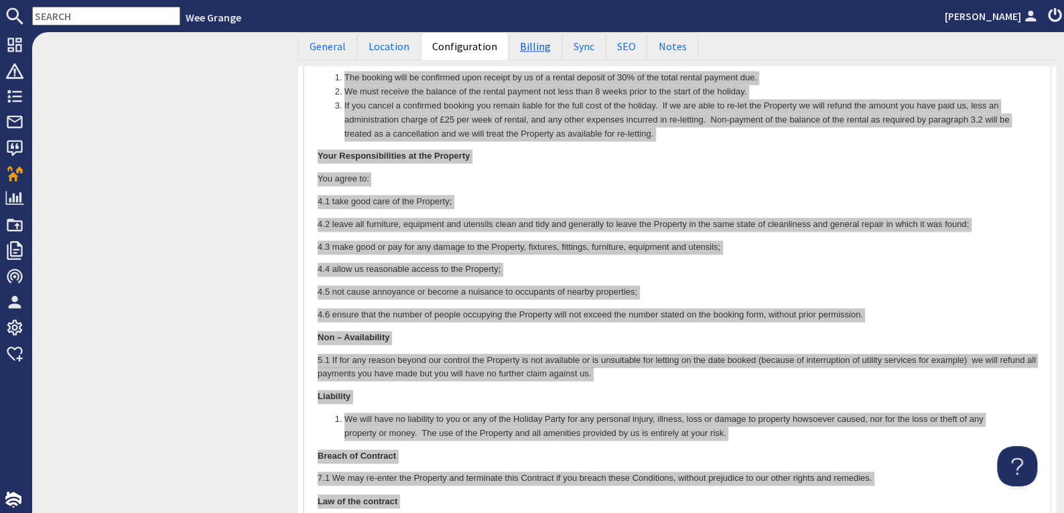
click at [529, 42] on link "Billing" at bounding box center [535, 46] width 54 height 28
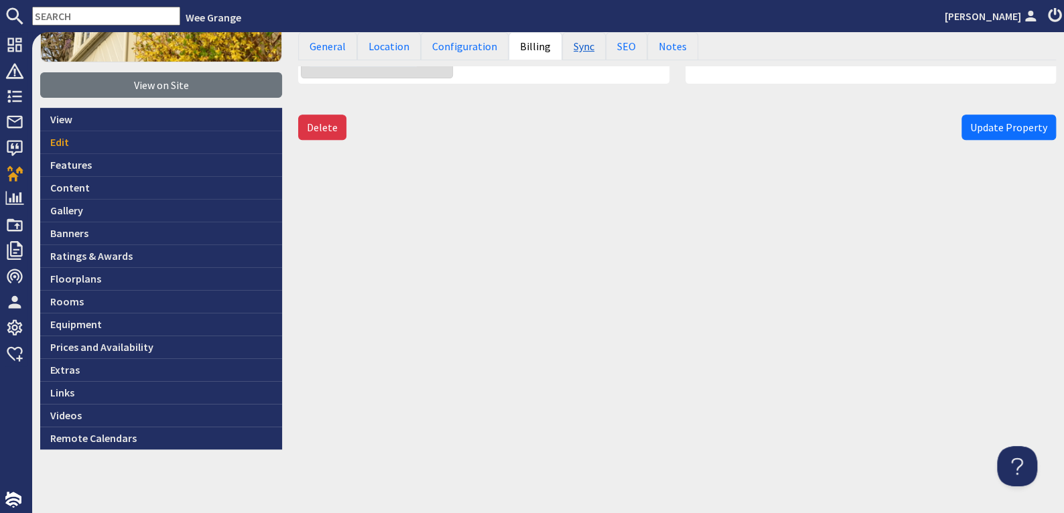
click at [566, 47] on link "Sync" at bounding box center [584, 46] width 44 height 28
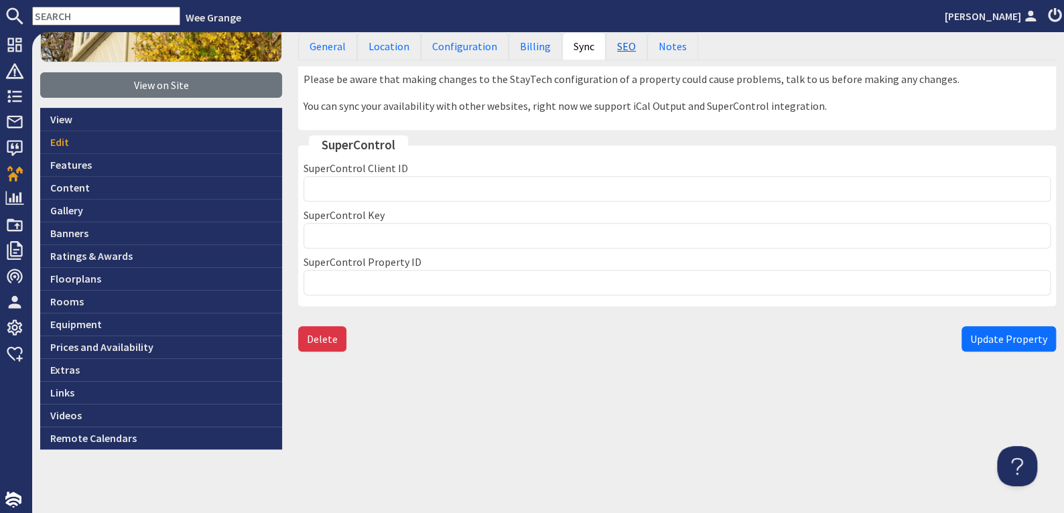
click at [617, 44] on link "SEO" at bounding box center [627, 46] width 42 height 28
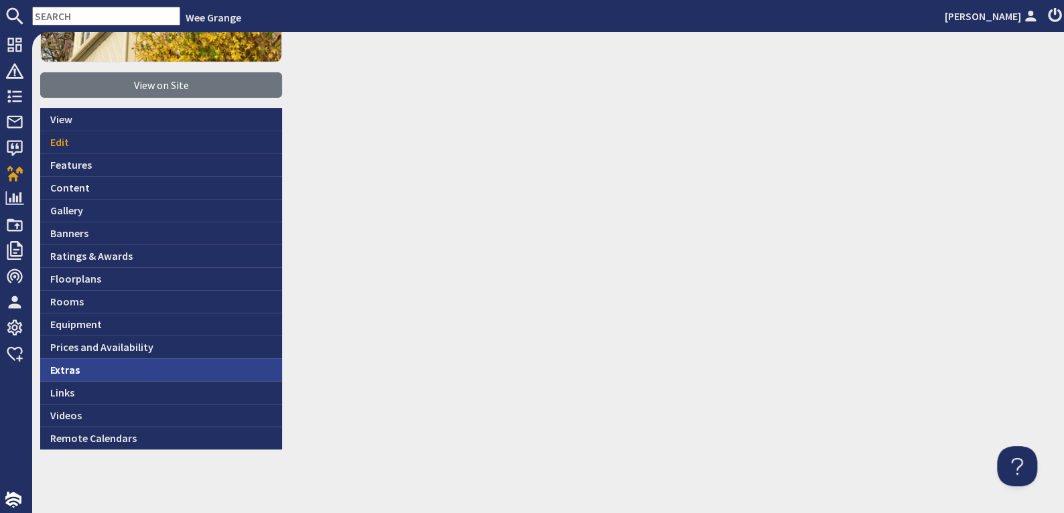
click at [74, 364] on link "Extras" at bounding box center [161, 369] width 242 height 23
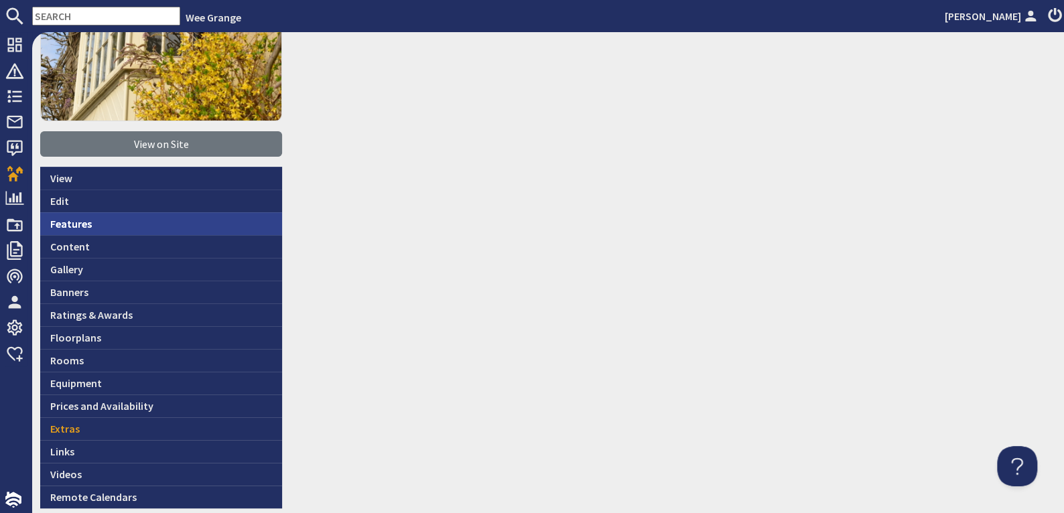
scroll to position [260, 0]
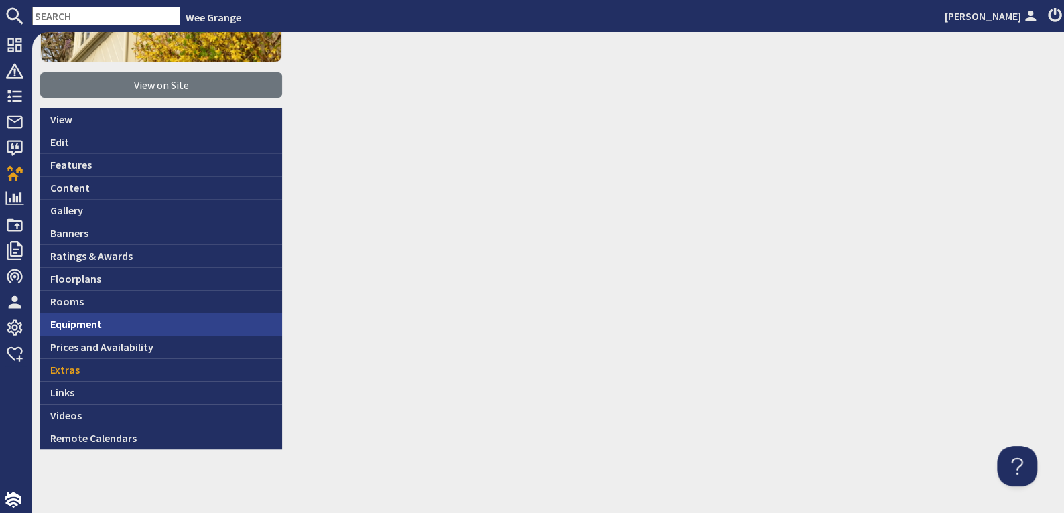
click at [70, 319] on link "Equipment" at bounding box center [161, 324] width 242 height 23
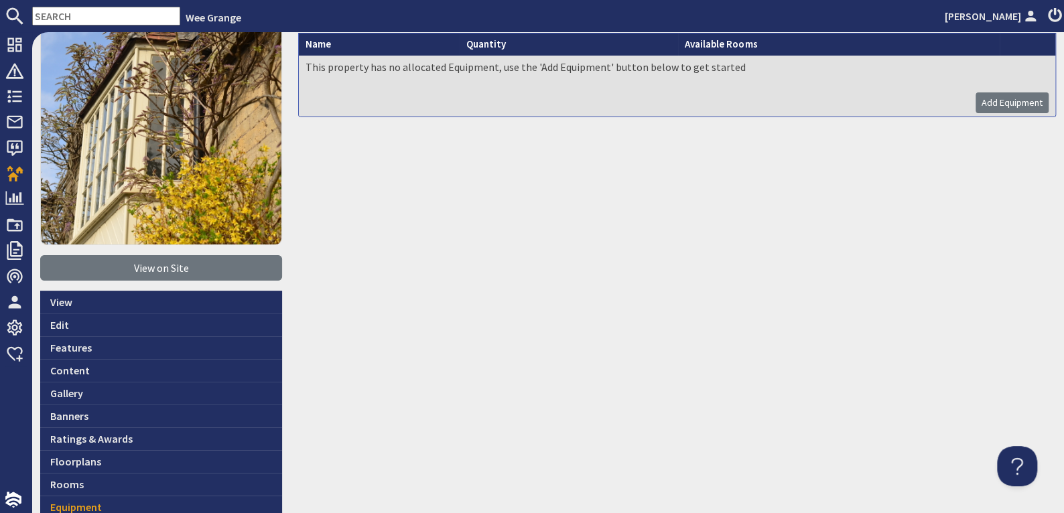
scroll to position [134, 0]
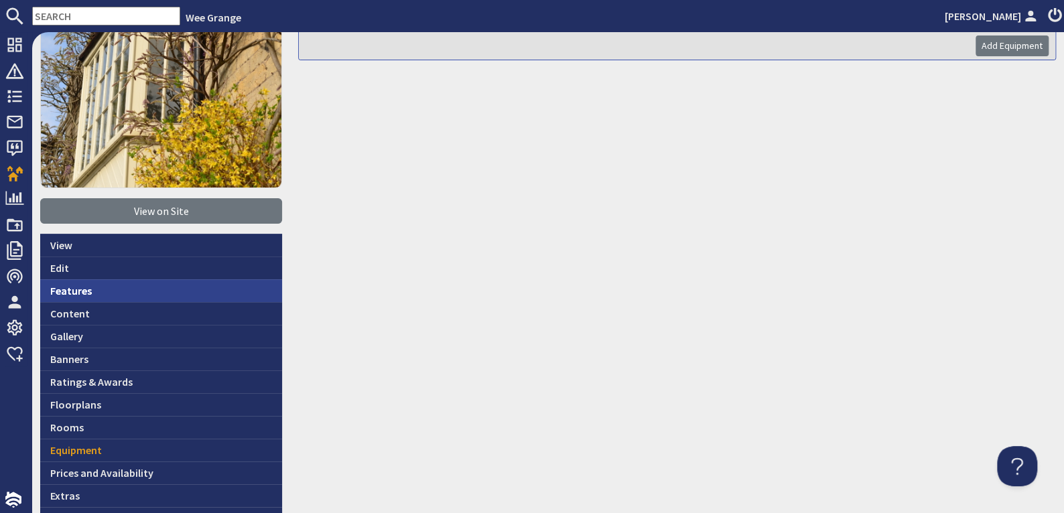
click at [57, 289] on link "Features" at bounding box center [161, 290] width 242 height 23
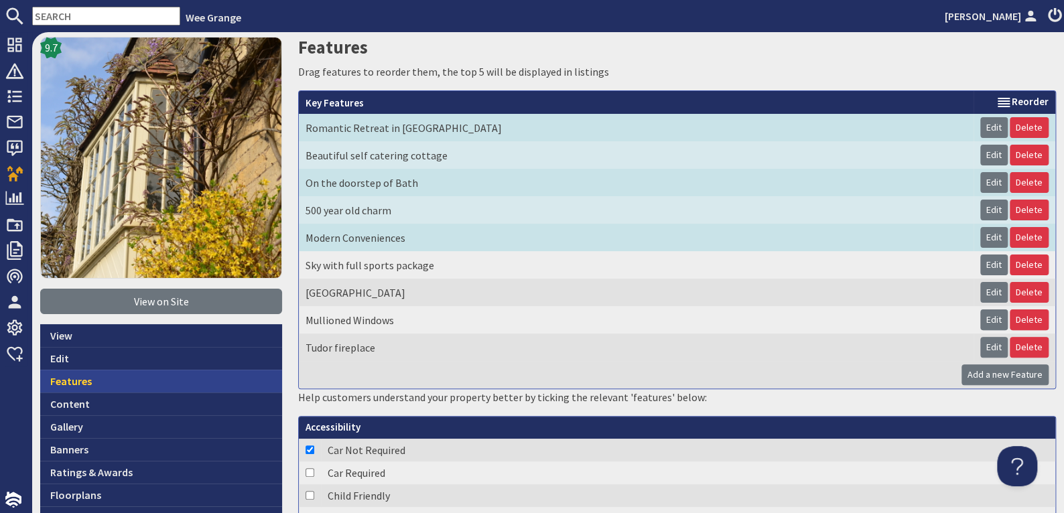
scroll to position [67, 0]
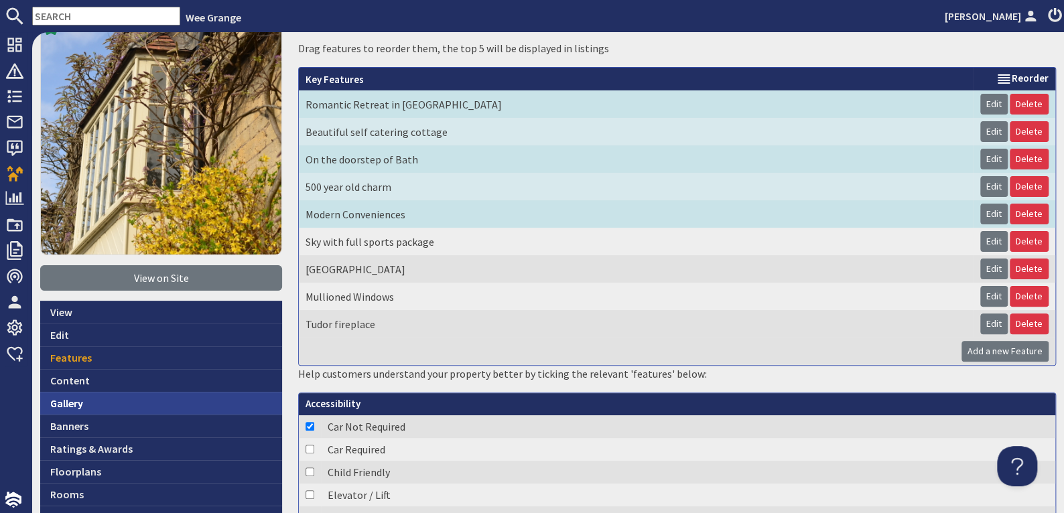
click at [72, 395] on link "Gallery" at bounding box center [161, 403] width 242 height 23
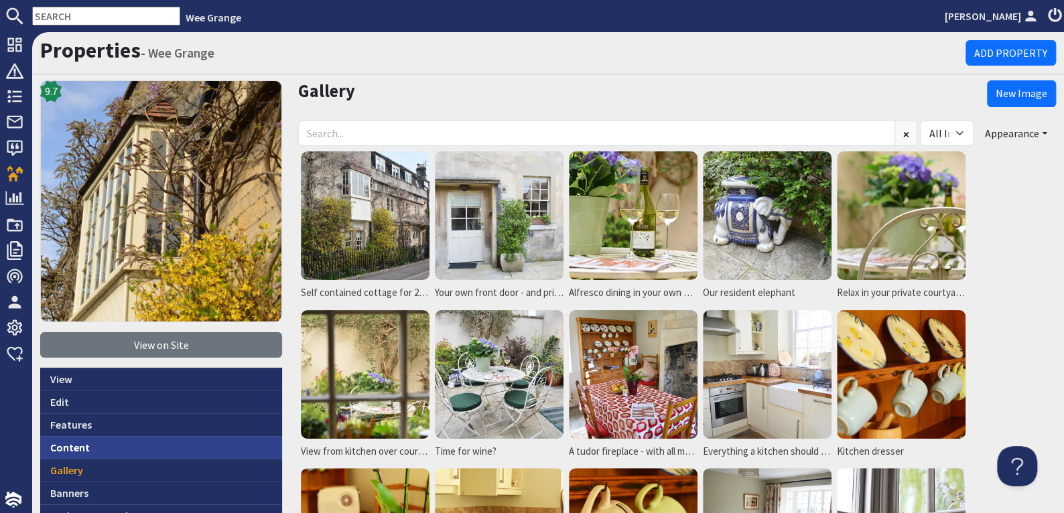
click at [67, 439] on link "Content" at bounding box center [161, 447] width 242 height 23
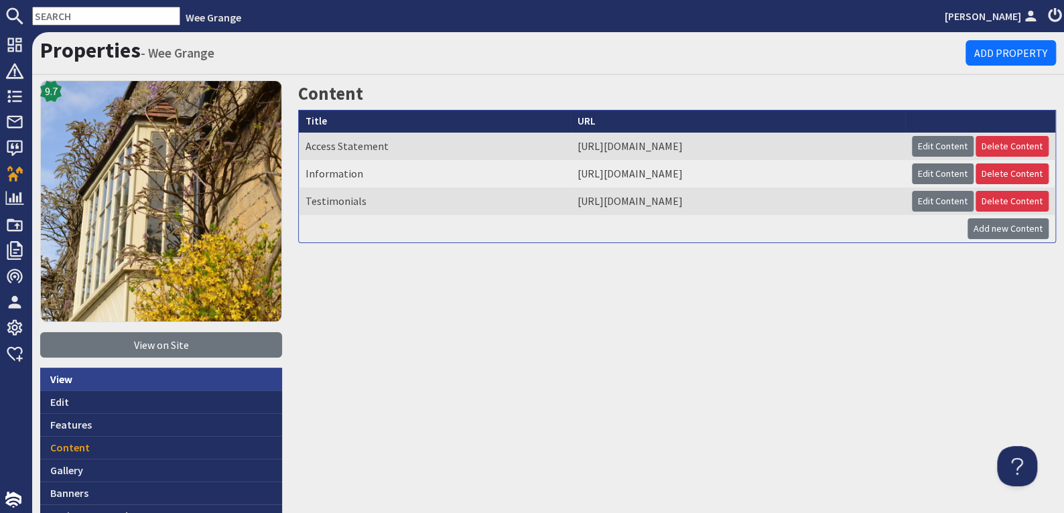
click at [61, 375] on link "View" at bounding box center [161, 379] width 242 height 23
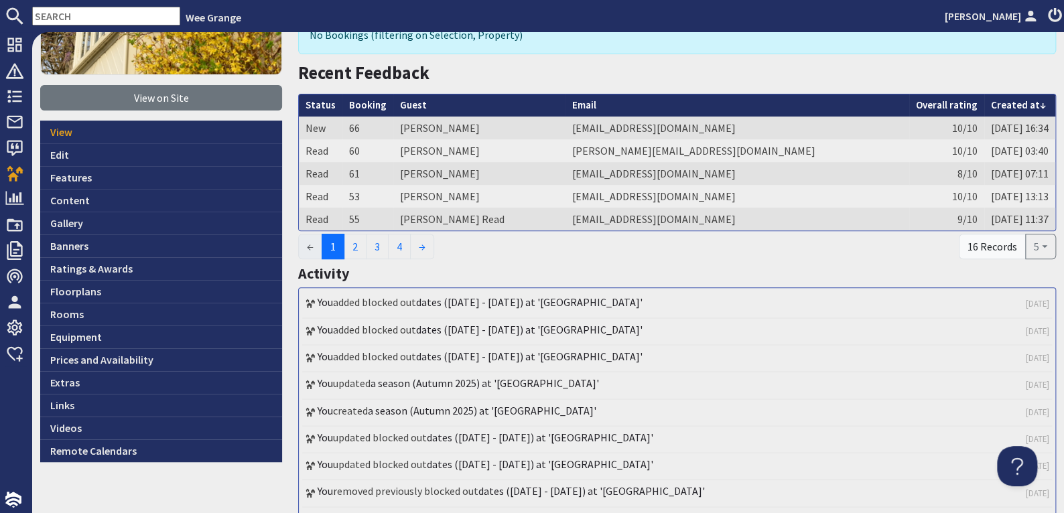
scroll to position [169, 0]
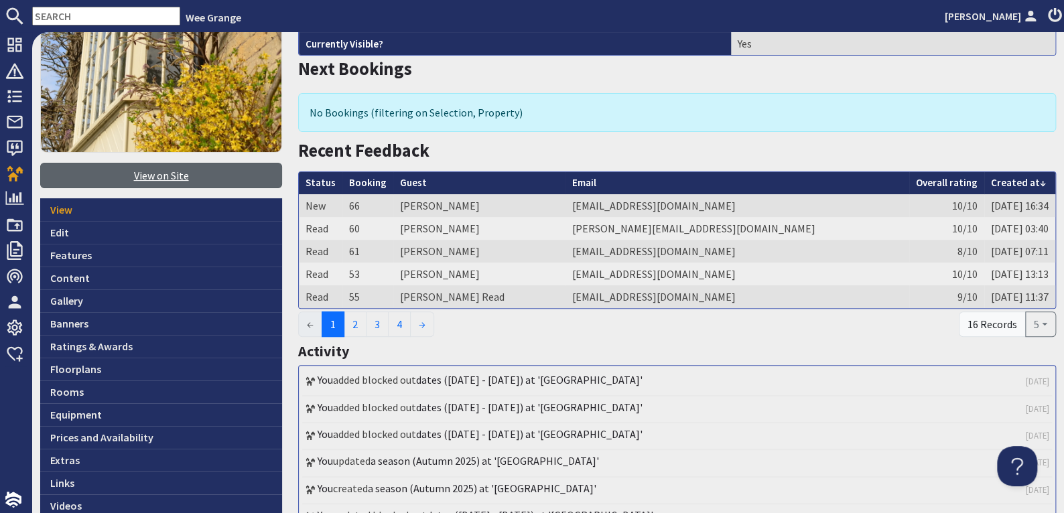
click at [163, 170] on link "View on Site" at bounding box center [161, 175] width 242 height 25
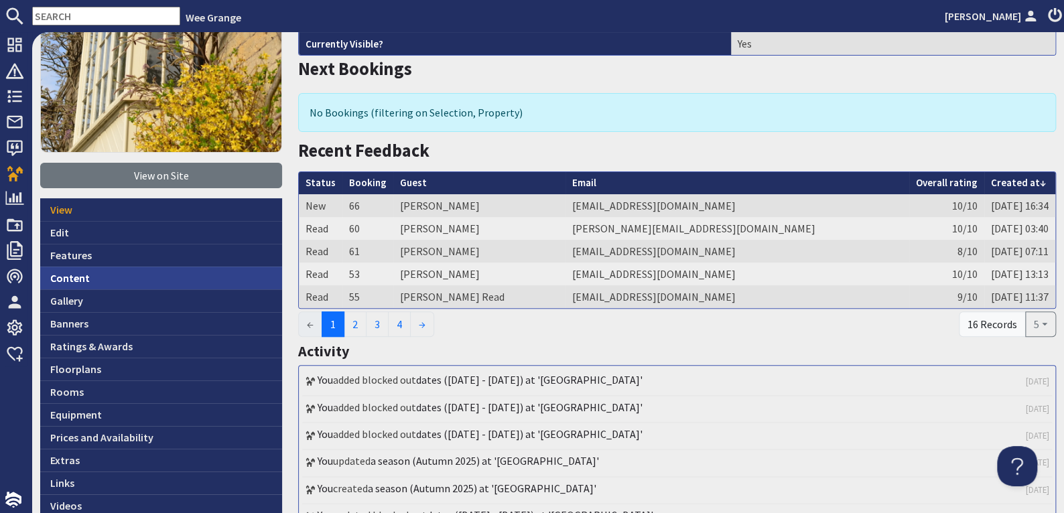
click at [57, 271] on link "Content" at bounding box center [161, 278] width 242 height 23
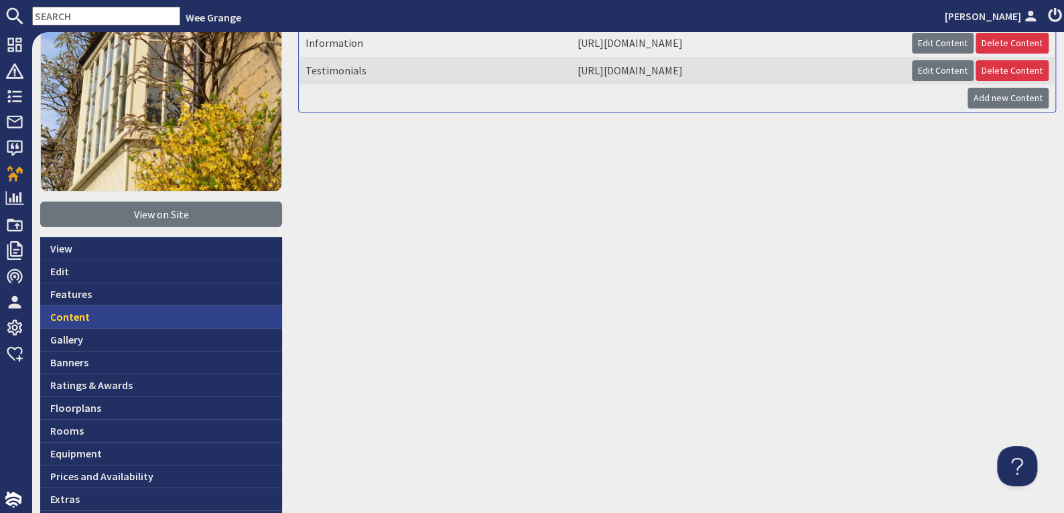
scroll to position [134, 0]
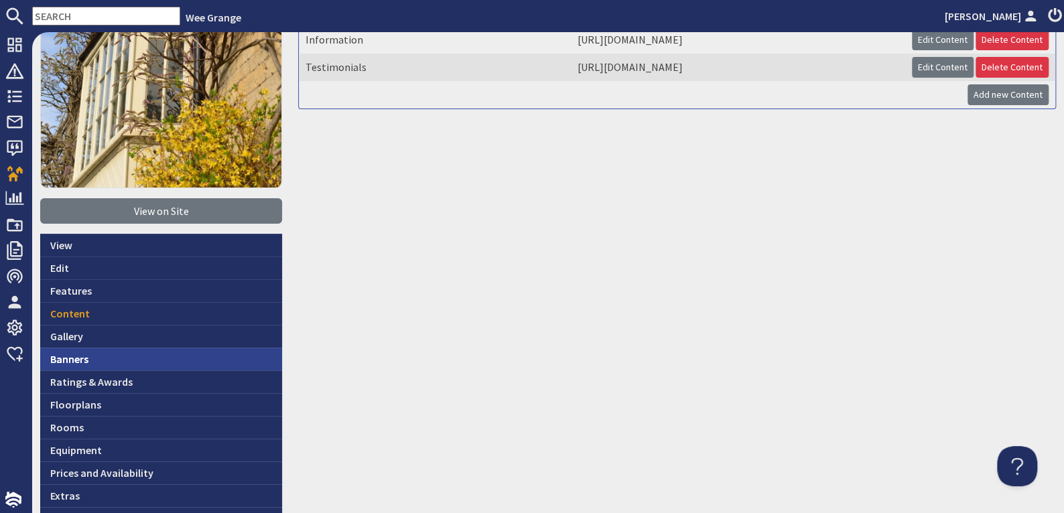
click at [80, 350] on link "Banners" at bounding box center [161, 359] width 242 height 23
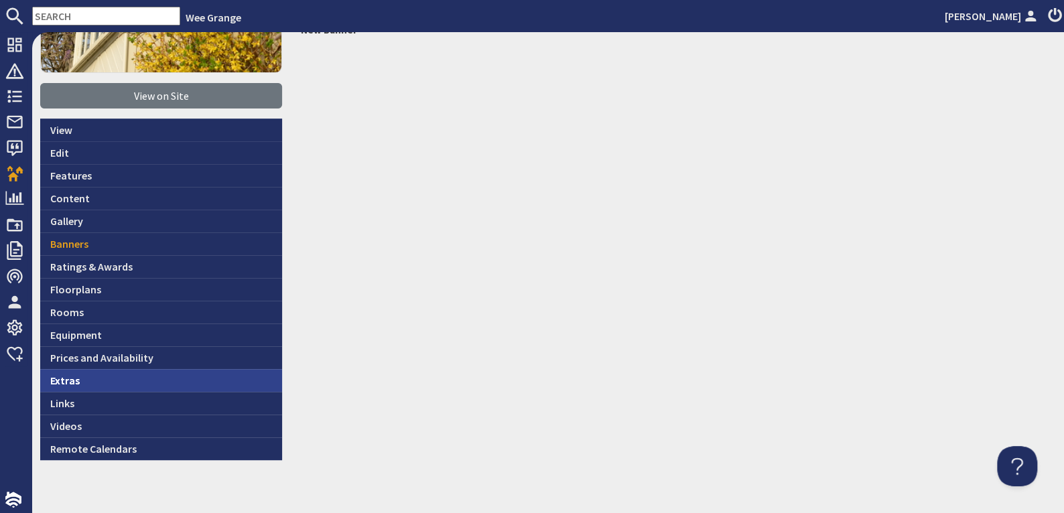
scroll to position [260, 0]
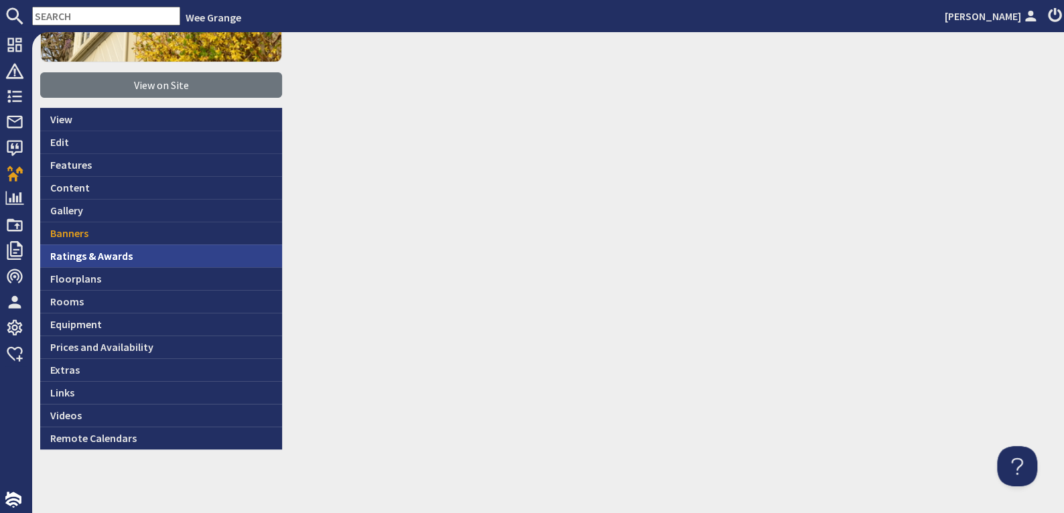
click at [70, 252] on link "Ratings & Awards" at bounding box center [161, 256] width 242 height 23
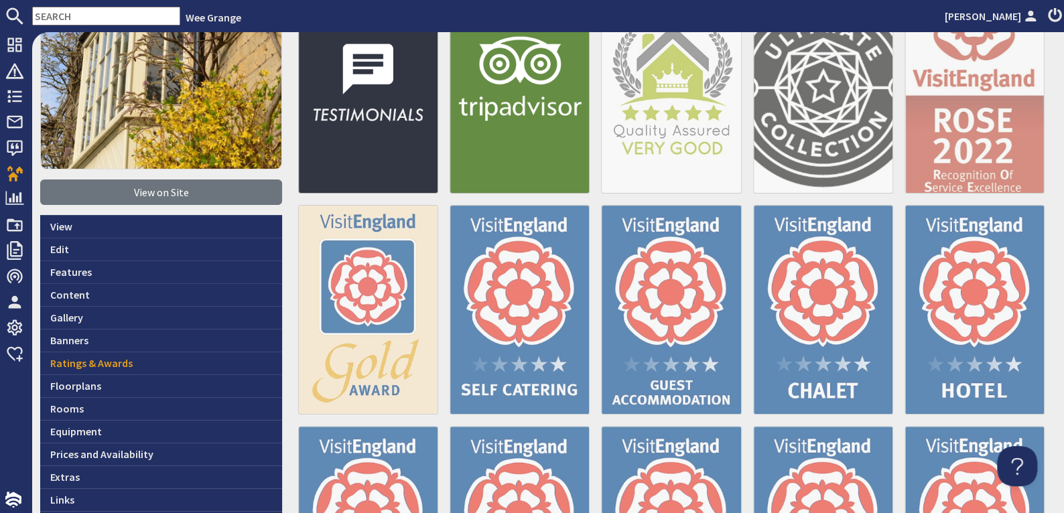
scroll to position [201, 0]
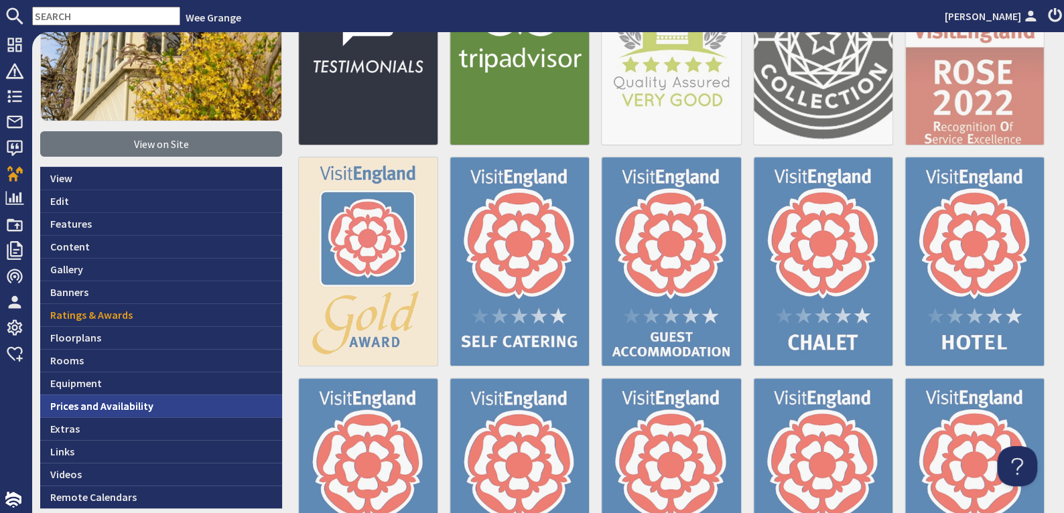
click at [84, 401] on link "Prices and Availability" at bounding box center [161, 406] width 242 height 23
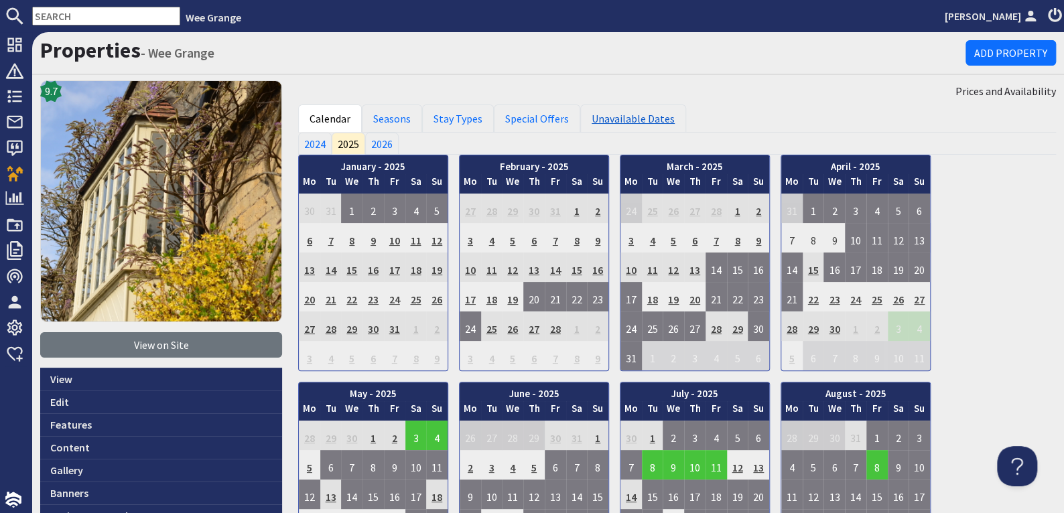
click at [611, 114] on link "Unavailable Dates" at bounding box center [633, 119] width 106 height 28
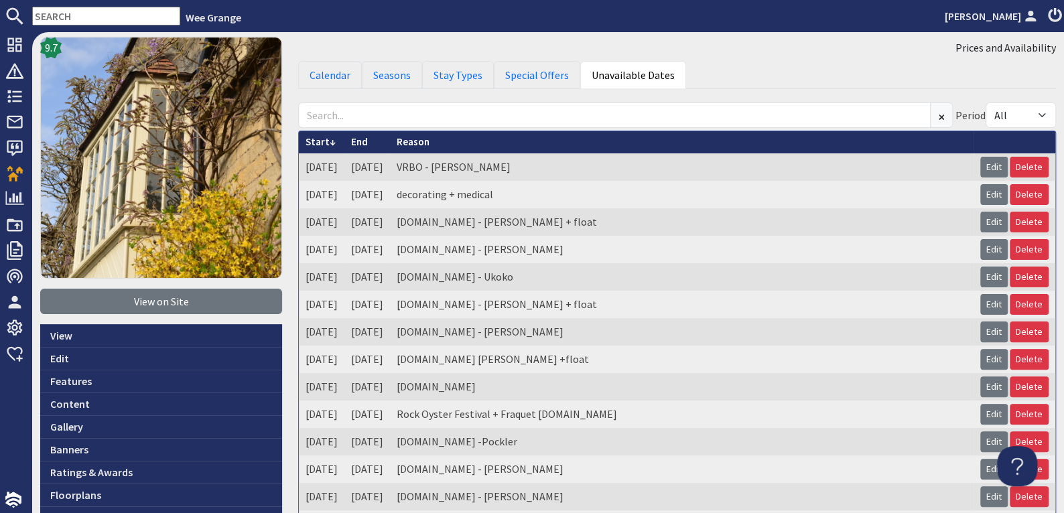
scroll to position [67, 0]
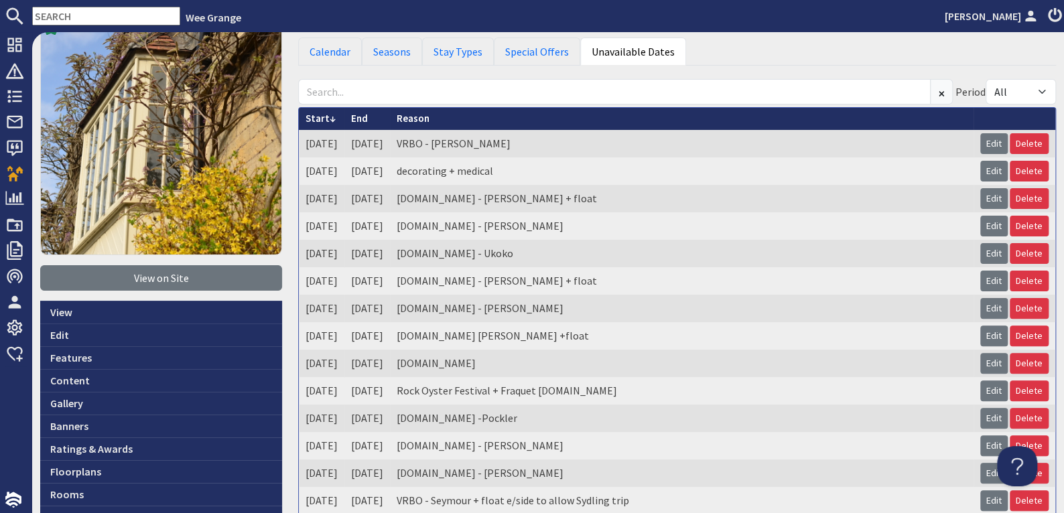
drag, startPoint x: 304, startPoint y: 139, endPoint x: 344, endPoint y: 283, distance: 149.4
click at [344, 283] on tbody "09/10/2025 13/10/2025 VRBO - Caroline Peterson Edit Delete 15/09/2025 05/10/202…" at bounding box center [677, 421] width 756 height 582
click at [665, 222] on td "Booking.com - Bernard Pearson" at bounding box center [682, 225] width 584 height 27
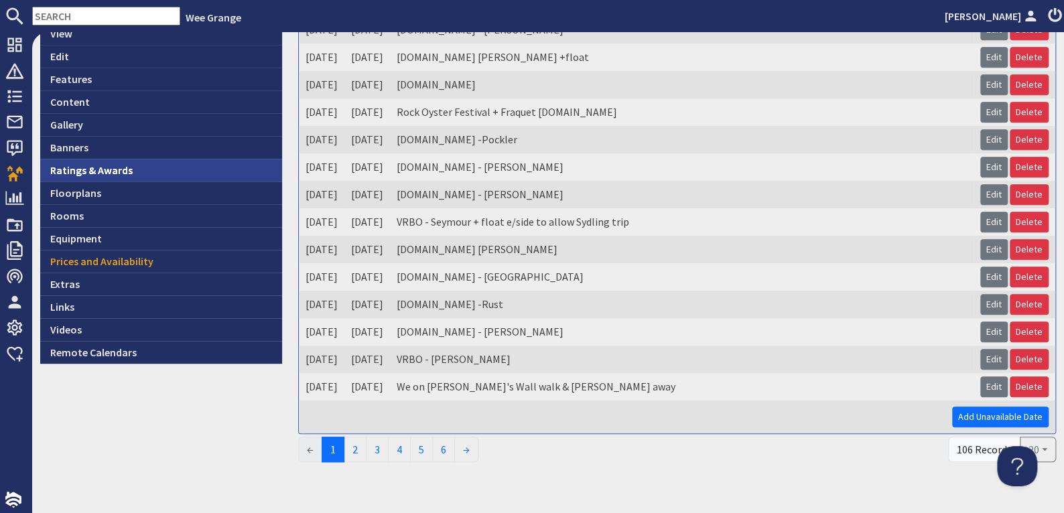
scroll to position [357, 0]
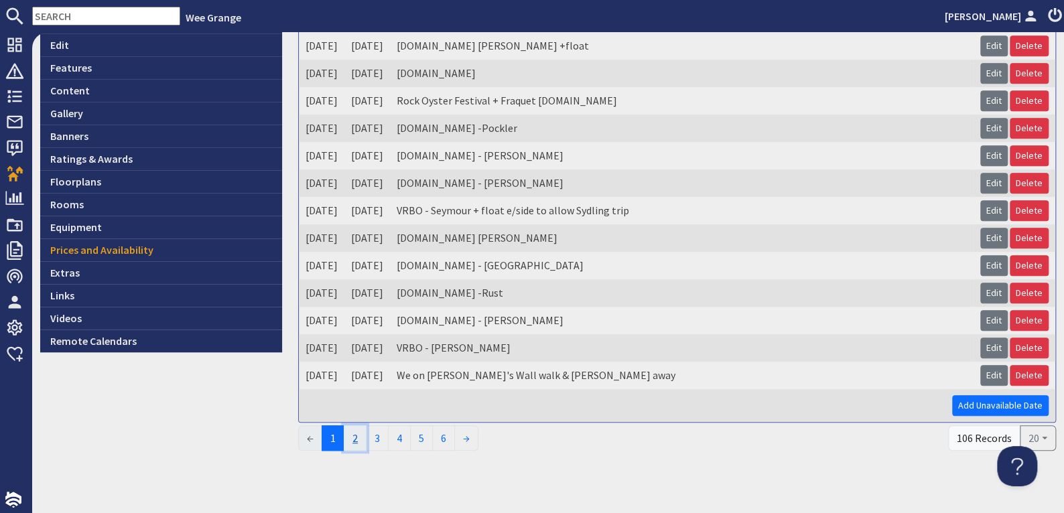
click at [354, 430] on link "2" at bounding box center [355, 437] width 23 height 25
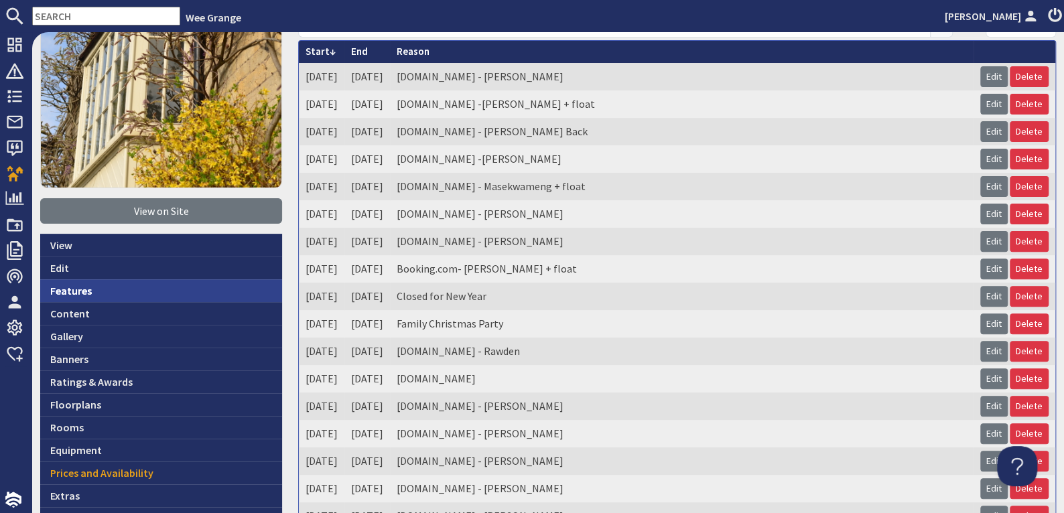
scroll to position [201, 0]
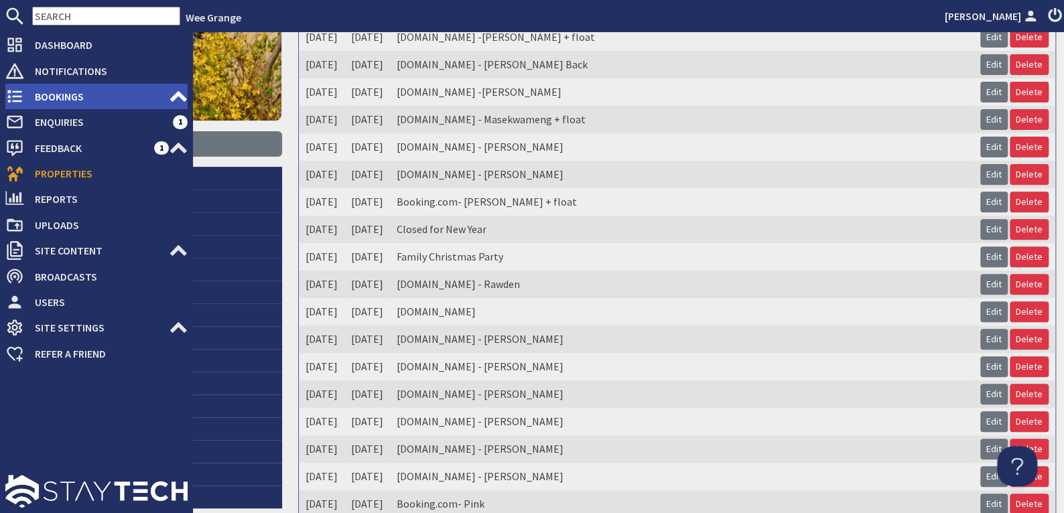
click at [73, 94] on span "Bookings" at bounding box center [96, 96] width 145 height 21
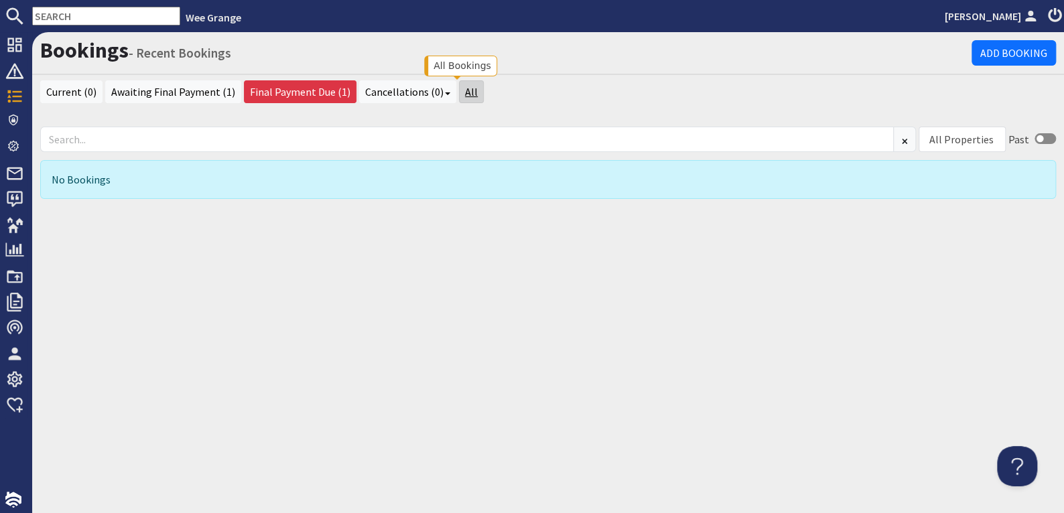
click at [462, 92] on link "All" at bounding box center [471, 91] width 25 height 23
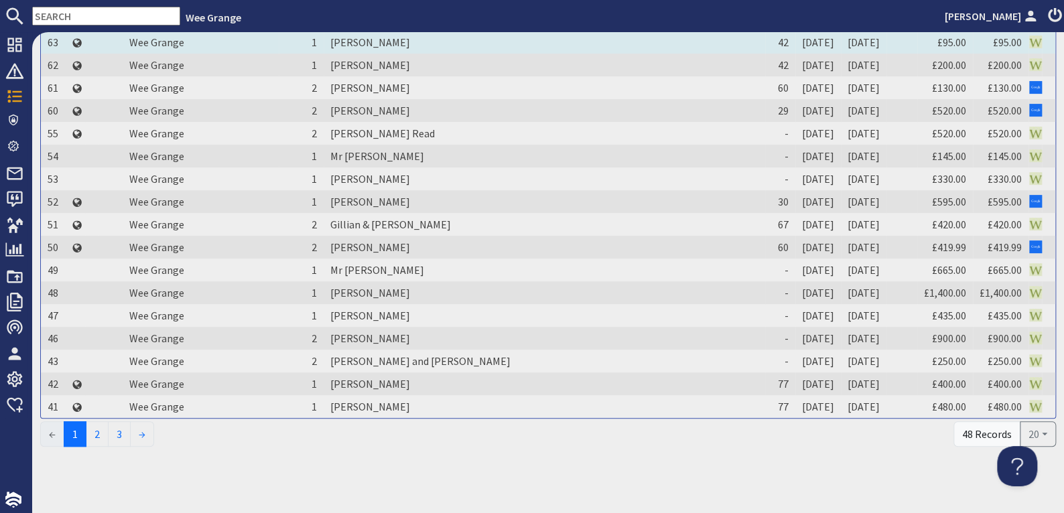
scroll to position [216, 0]
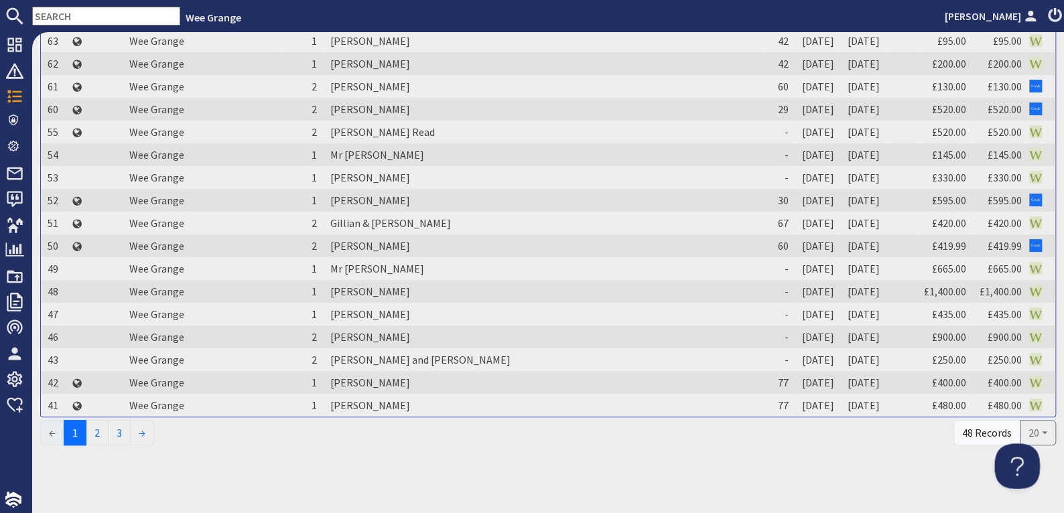
click at [1012, 458] on button at bounding box center [1014, 464] width 40 height 40
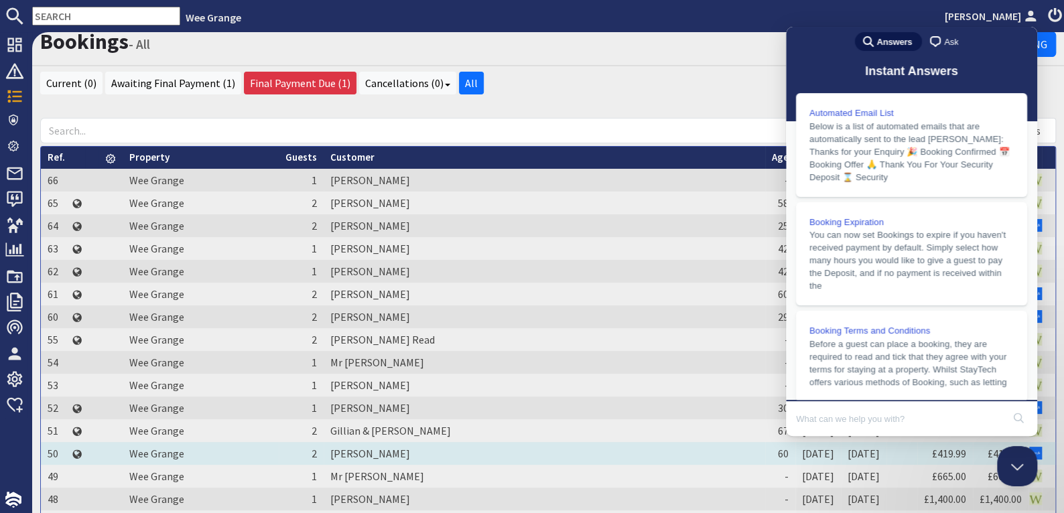
scroll to position [0, 0]
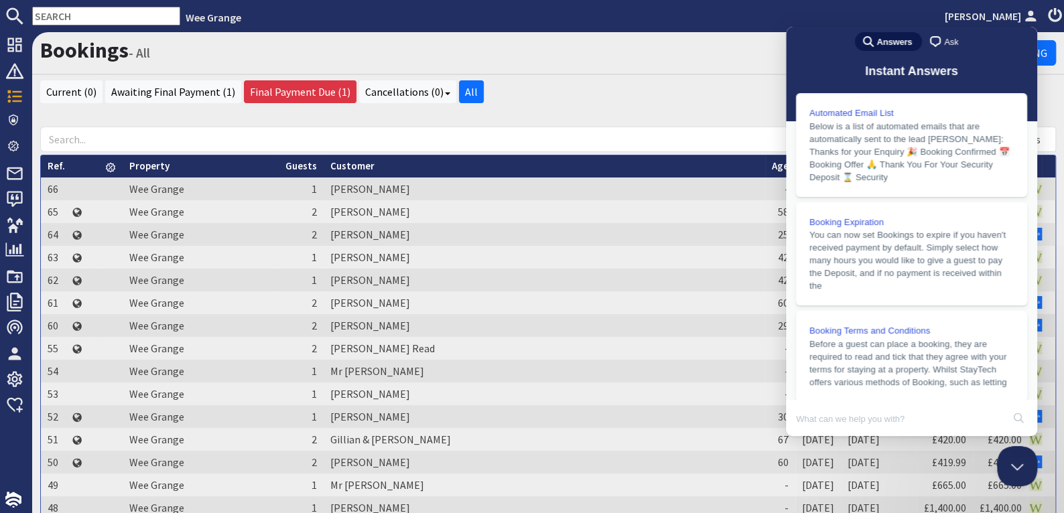
click at [600, 114] on div "All Properties Wee Grange All Properties Ref. 66 Property Wee Grange Guests 1 C…" at bounding box center [548, 388] width 1032 height 551
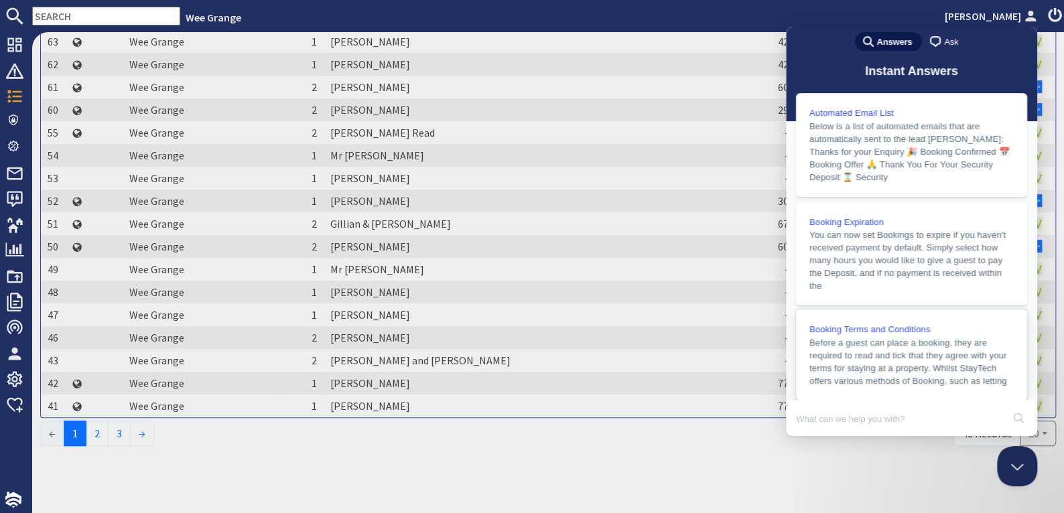
scroll to position [216, 0]
click at [817, 425] on input "Search Doc articles" at bounding box center [899, 419] width 206 height 28
type input "can I print off the list of bookings past and present"
click button "search" at bounding box center [1018, 417] width 21 height 21
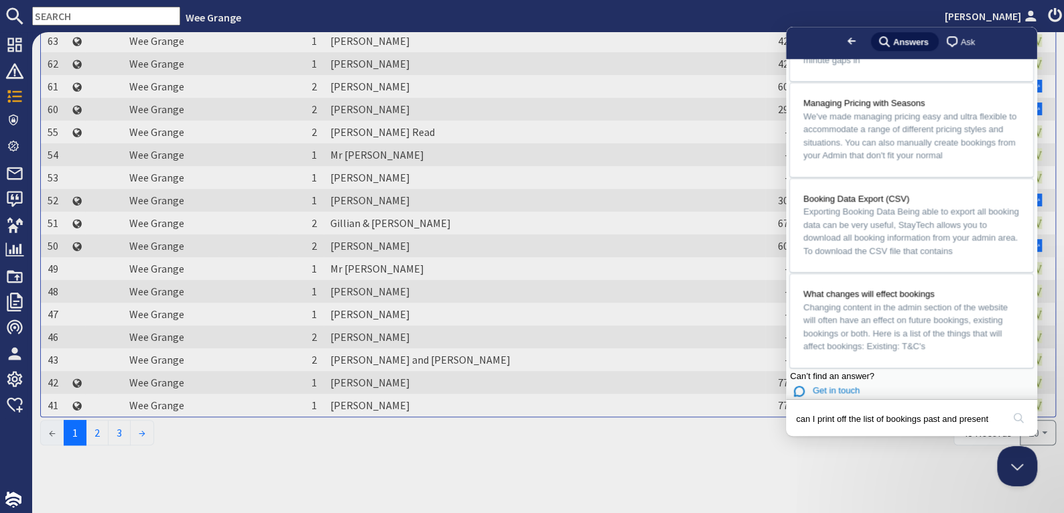
scroll to position [737, 0]
click at [1018, 415] on button "search" at bounding box center [1018, 417] width 21 height 21
click at [961, 40] on span "Ask" at bounding box center [968, 42] width 14 height 13
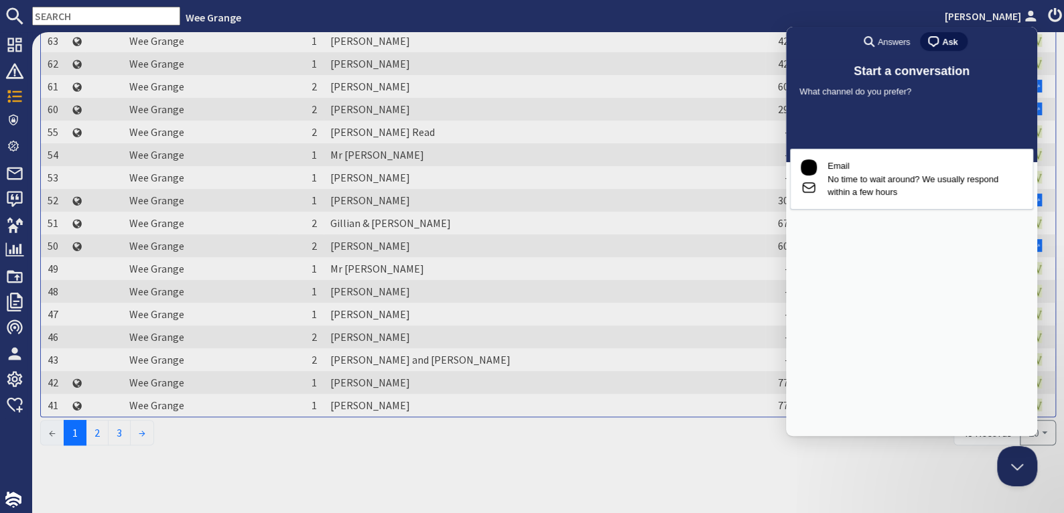
scroll to position [0, 0]
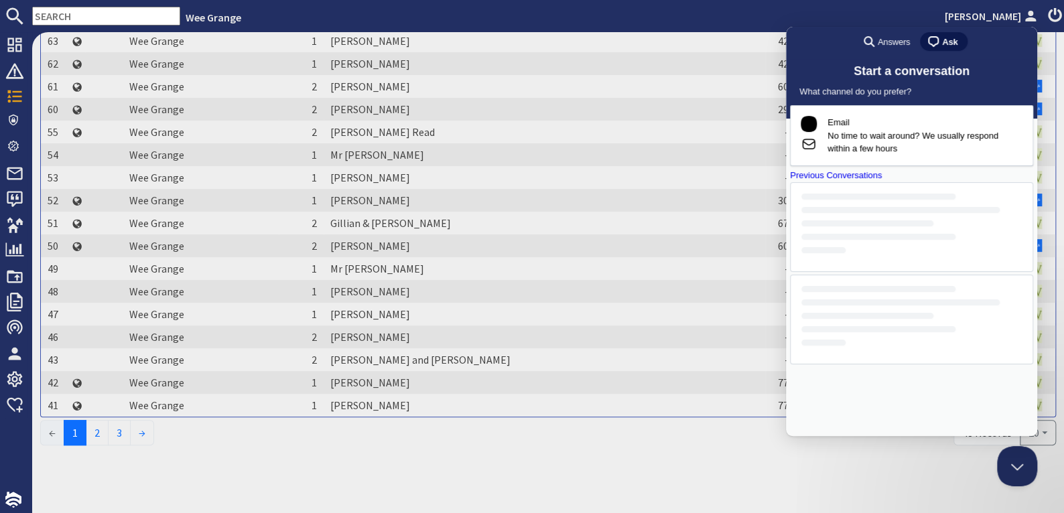
click at [574, 506] on div "Bookings - All Add Booking Current (0) Awaiting Final Payment (1) Final Payment…" at bounding box center [548, 272] width 1032 height 481
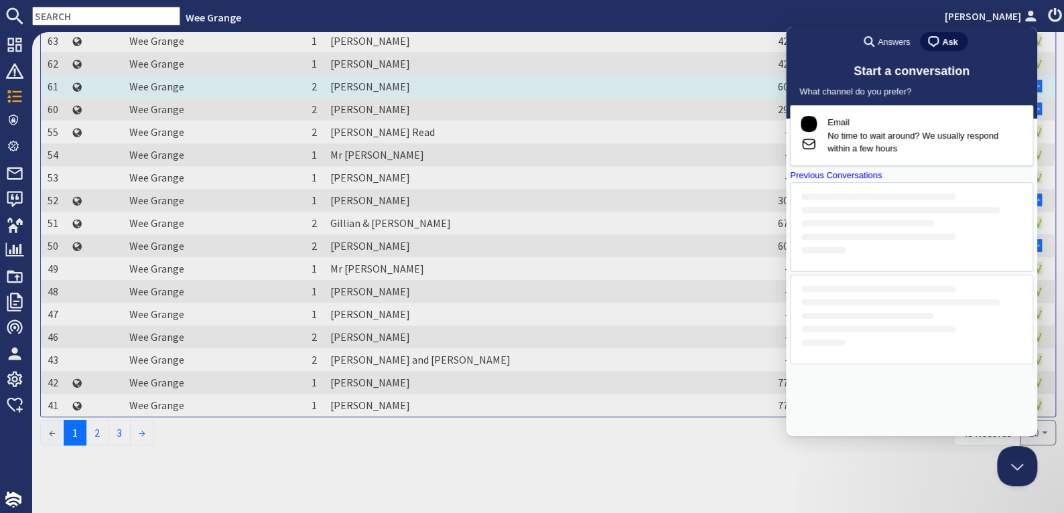
click at [765, 90] on td "60" at bounding box center [780, 86] width 30 height 23
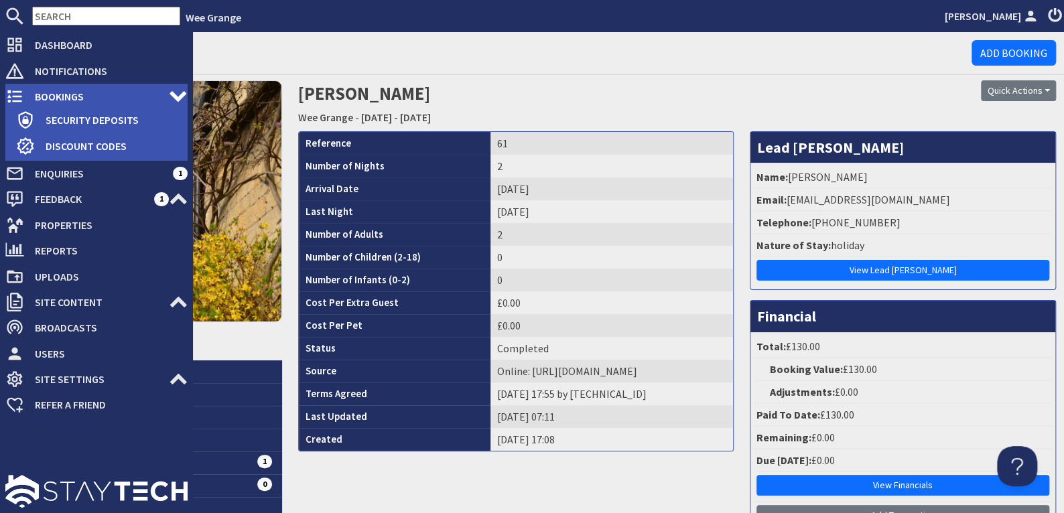
click at [80, 94] on span "Bookings" at bounding box center [96, 96] width 145 height 21
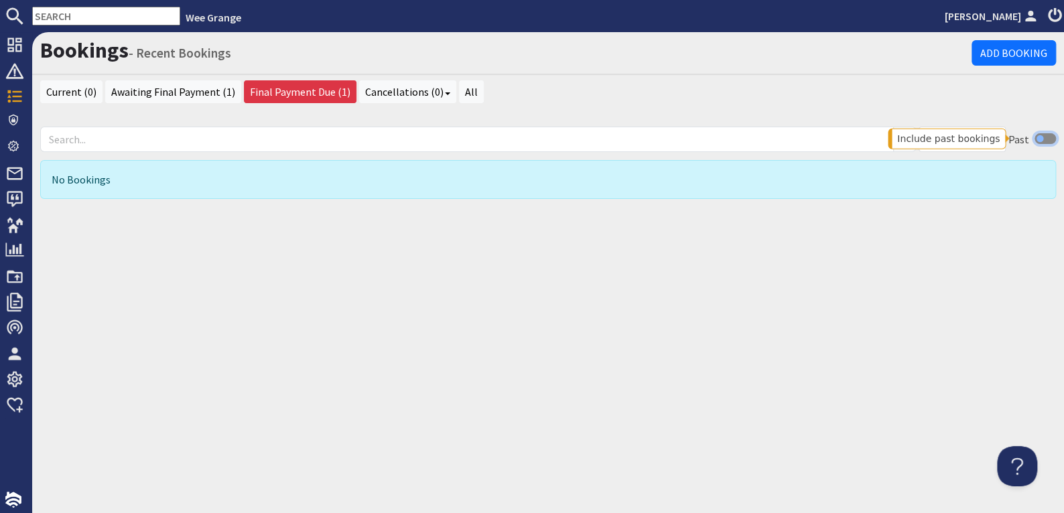
click at [1048, 135] on input "checkbox" at bounding box center [1044, 138] width 21 height 11
checkbox input "true"
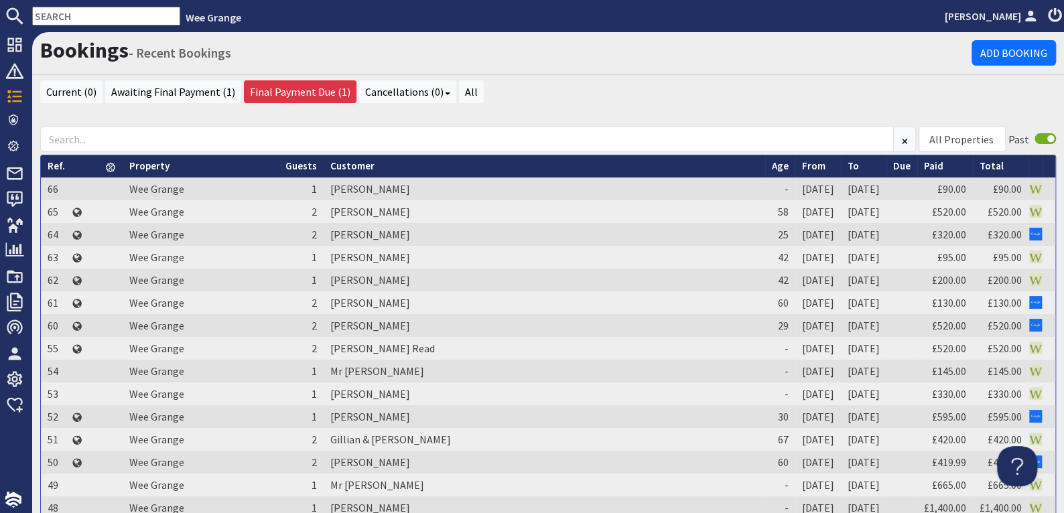
click at [304, 50] on h1 "Bookings - Recent Bookings" at bounding box center [505, 50] width 931 height 25
click at [522, 105] on ul "Current (0) Awaiting Final Payment (1) Final Payment Due (1) Cancellations (0) …" at bounding box center [548, 93] width 1016 height 26
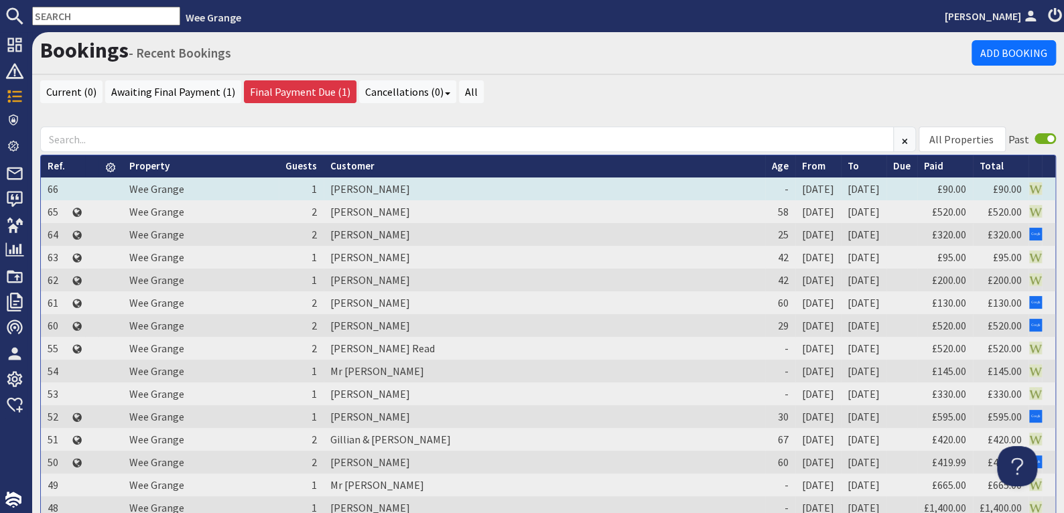
click at [48, 185] on td "66" at bounding box center [56, 189] width 31 height 23
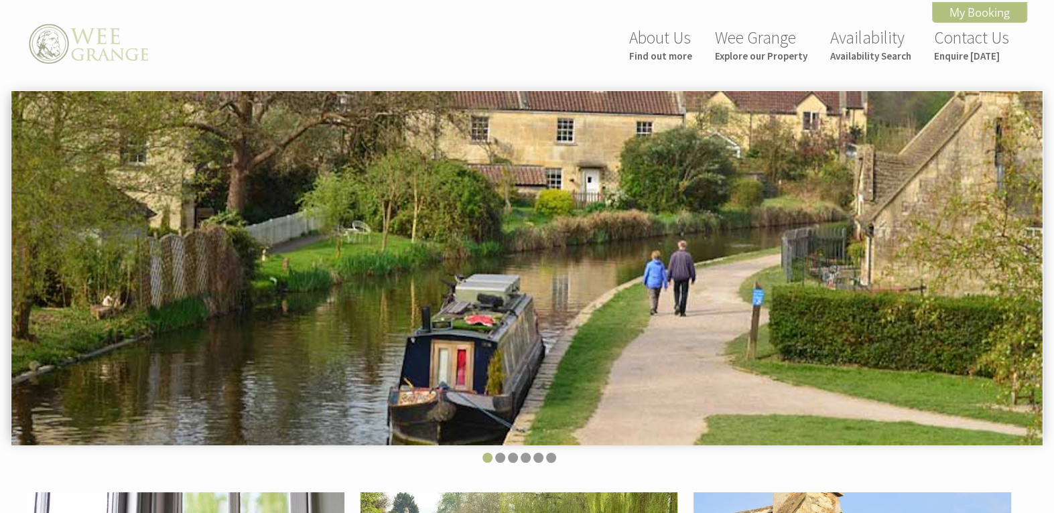
click at [66, 47] on img at bounding box center [86, 44] width 134 height 46
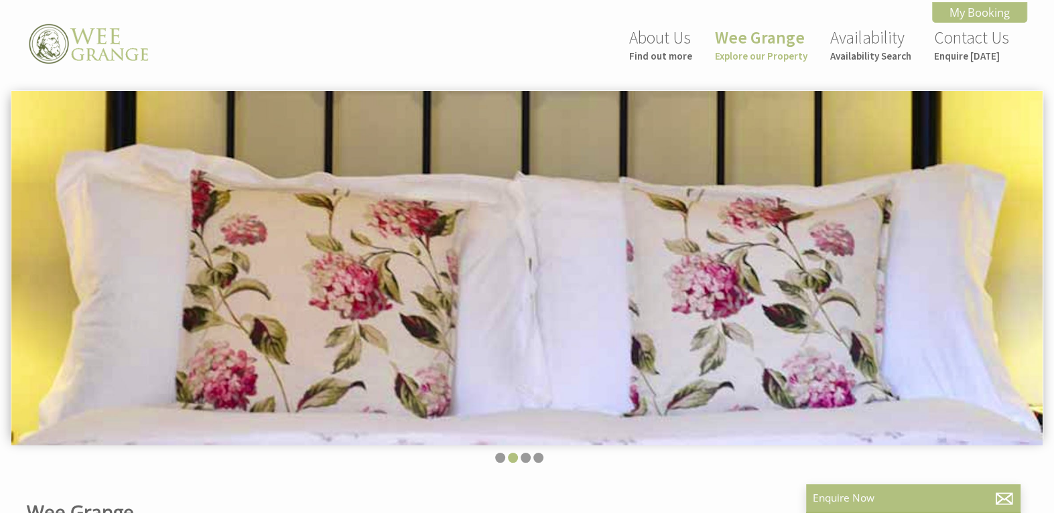
scroll to position [201, 0]
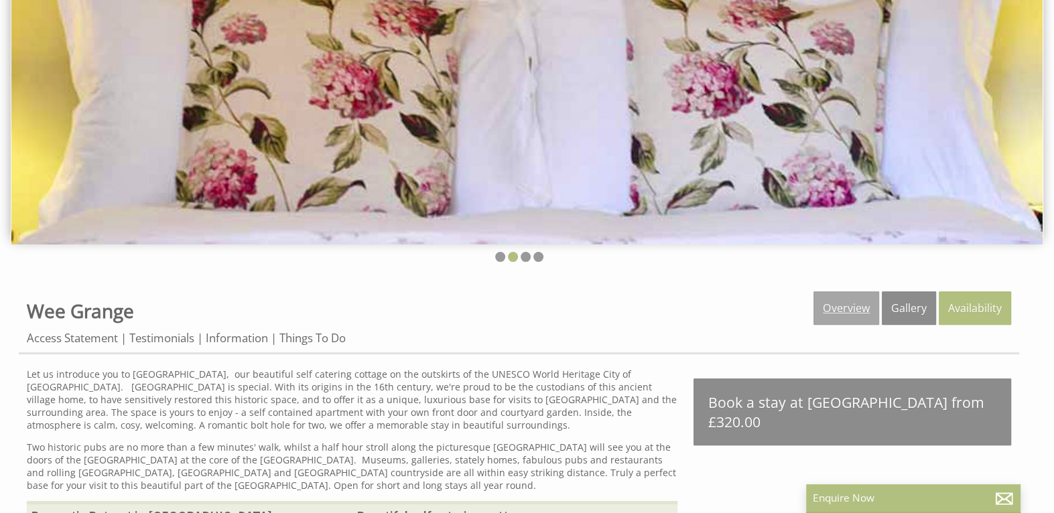
click at [843, 303] on link "Overview" at bounding box center [846, 307] width 66 height 33
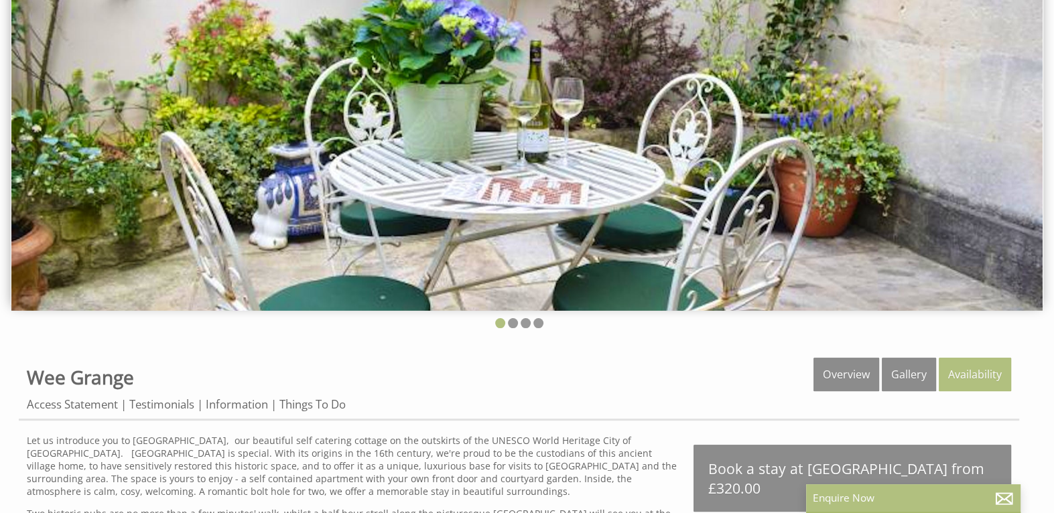
scroll to position [0, 0]
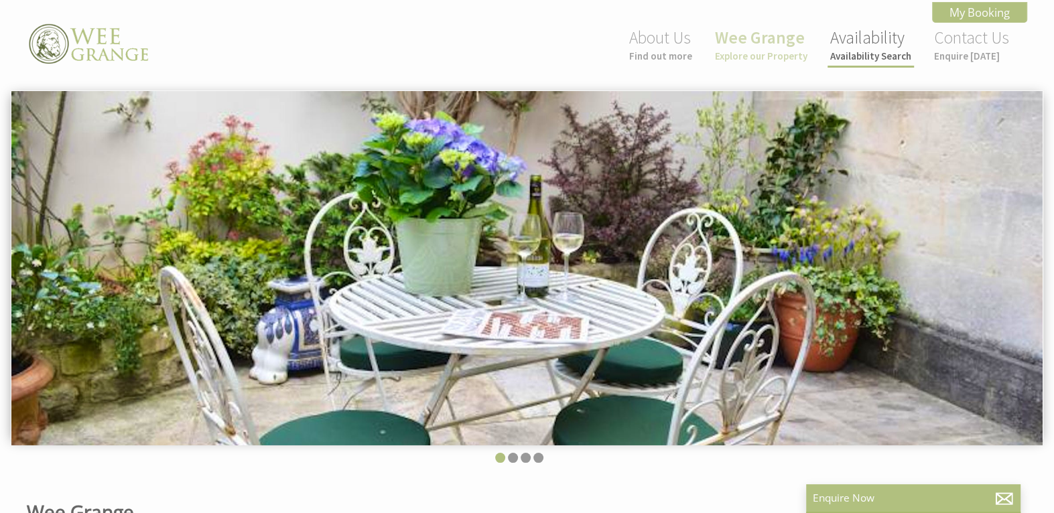
click at [855, 54] on small "Availability Search" at bounding box center [870, 56] width 81 height 13
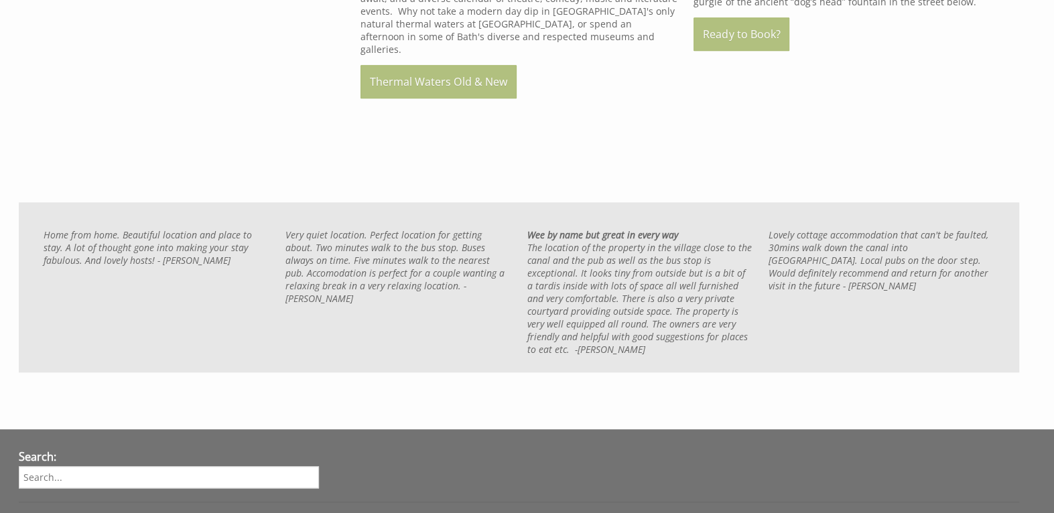
scroll to position [1005, 0]
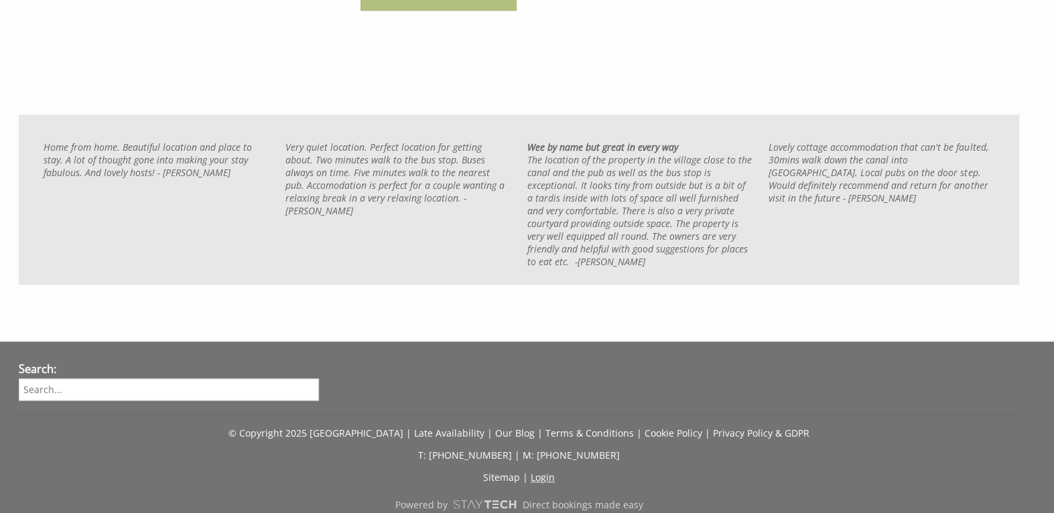
click at [541, 471] on link "Login" at bounding box center [543, 477] width 24 height 13
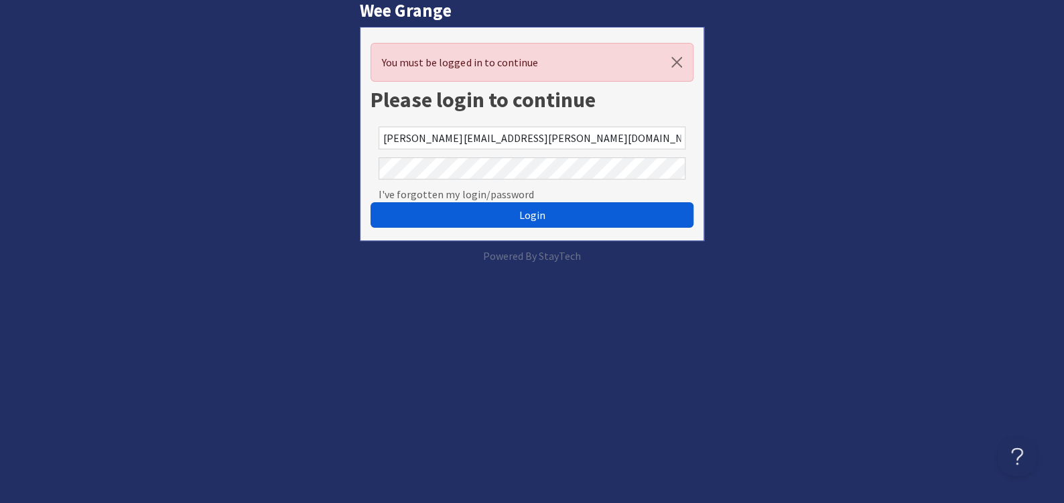
click at [529, 216] on span "Login" at bounding box center [532, 214] width 26 height 13
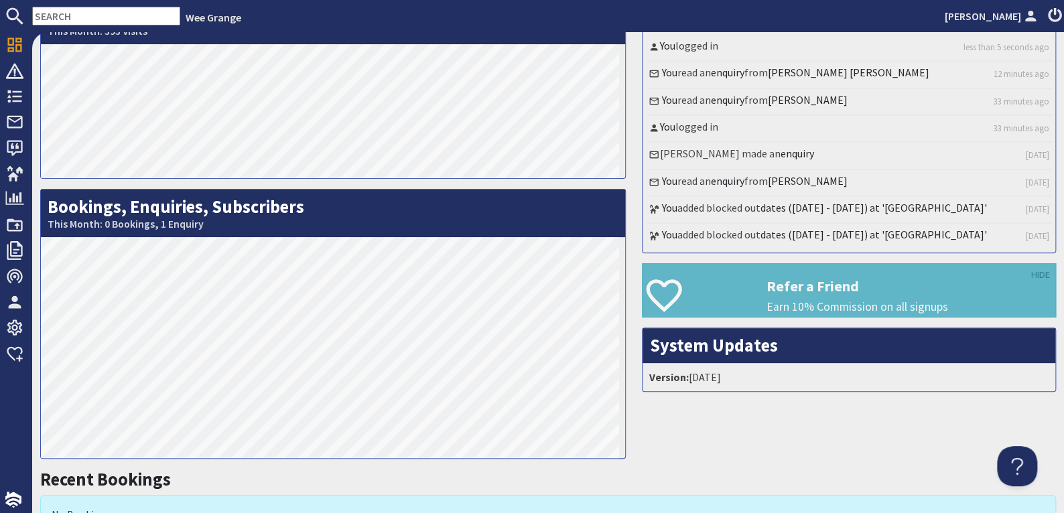
scroll to position [67, 0]
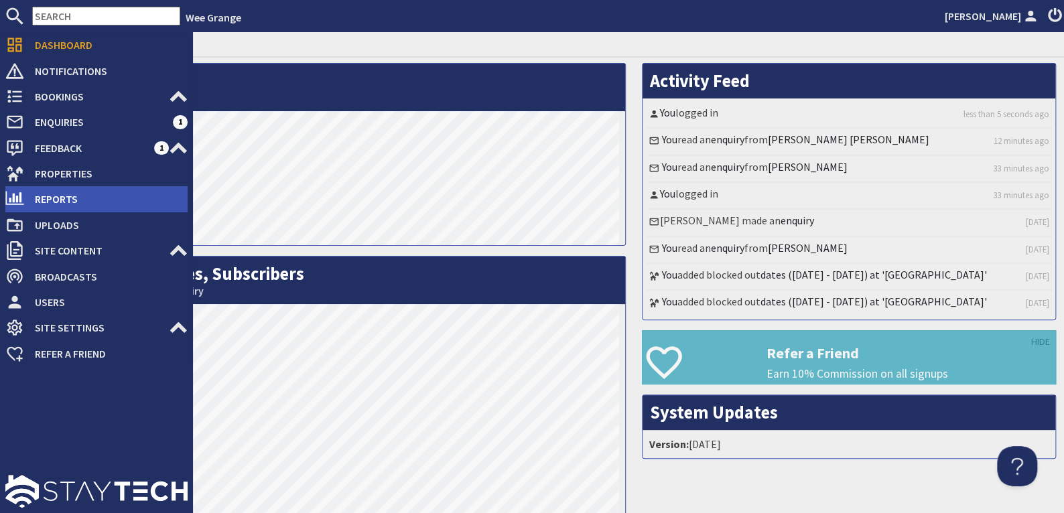
click at [35, 192] on span "Reports" at bounding box center [105, 198] width 163 height 21
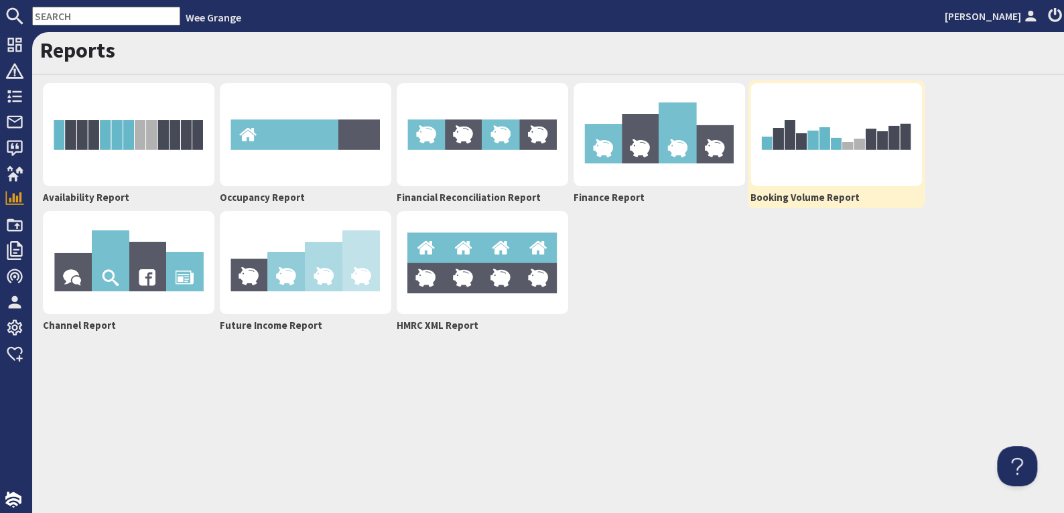
click at [810, 145] on img at bounding box center [836, 134] width 172 height 103
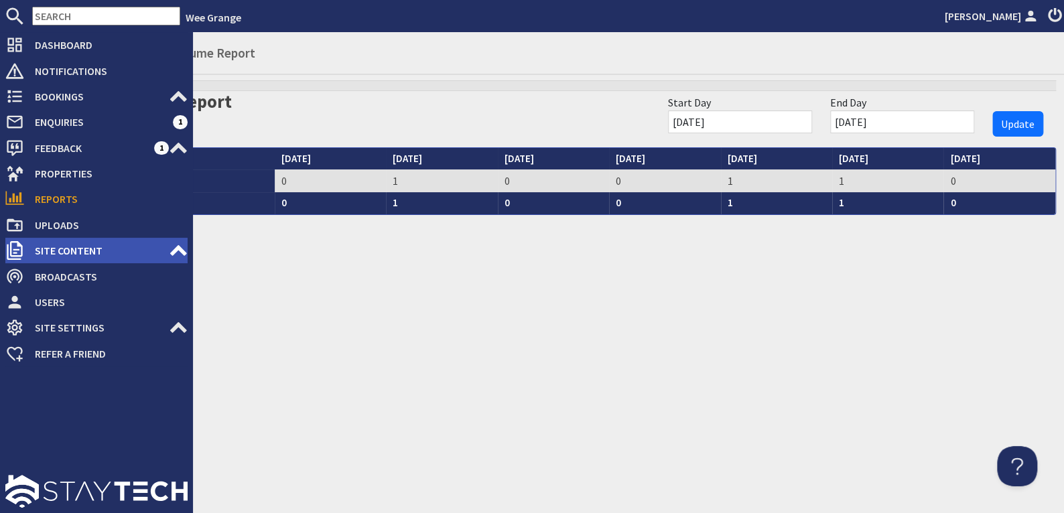
click at [48, 246] on span "Site Content" at bounding box center [96, 250] width 145 height 21
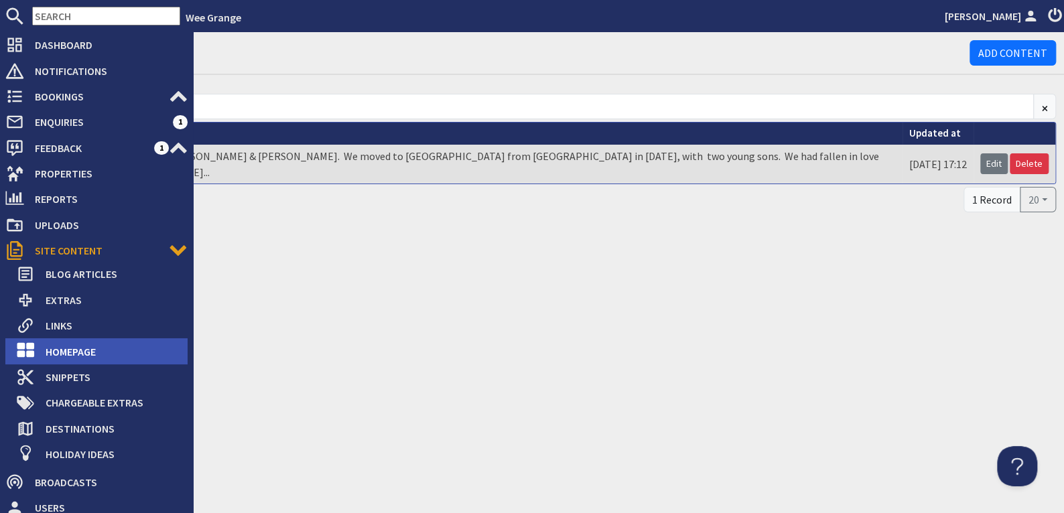
click at [57, 347] on span "Homepage" at bounding box center [111, 351] width 153 height 21
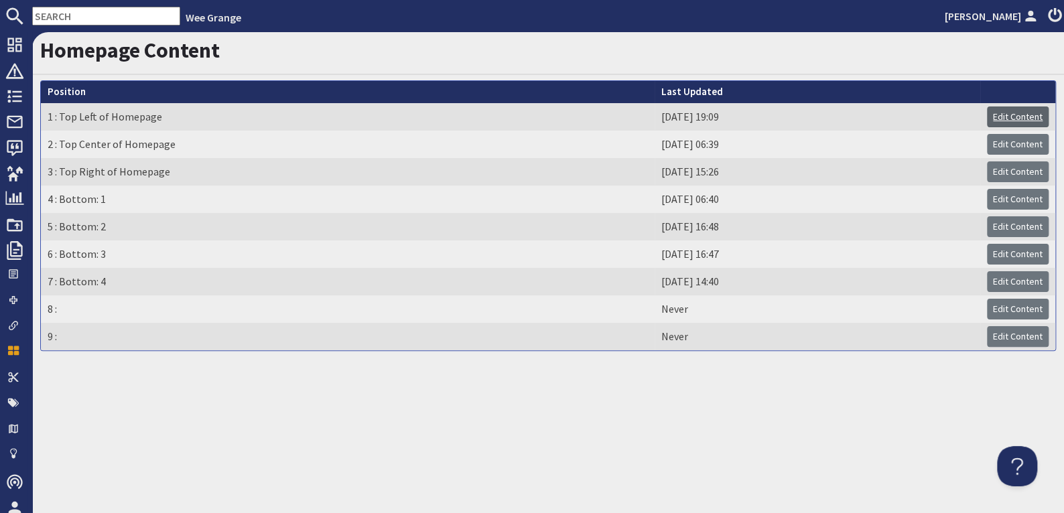
click at [1004, 110] on link "Edit Content" at bounding box center [1018, 117] width 62 height 21
